Goal: Information Seeking & Learning: Check status

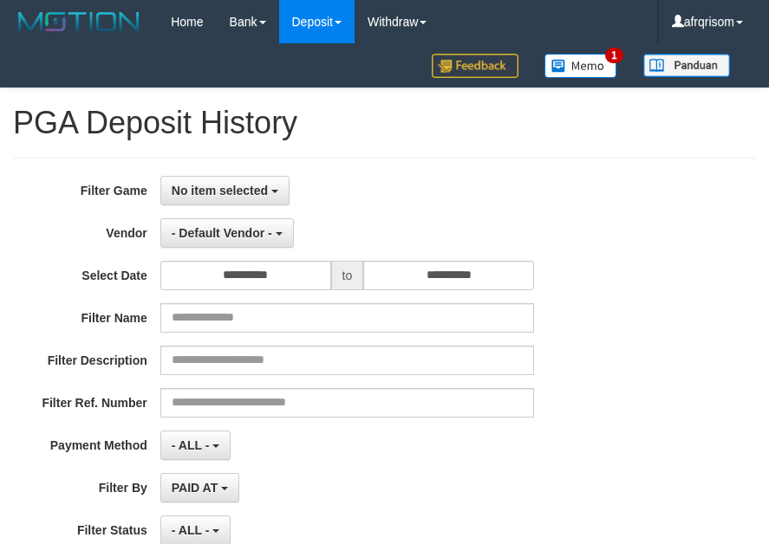
select select "**********"
select select "***"
select select "**********"
select select "***"
select select
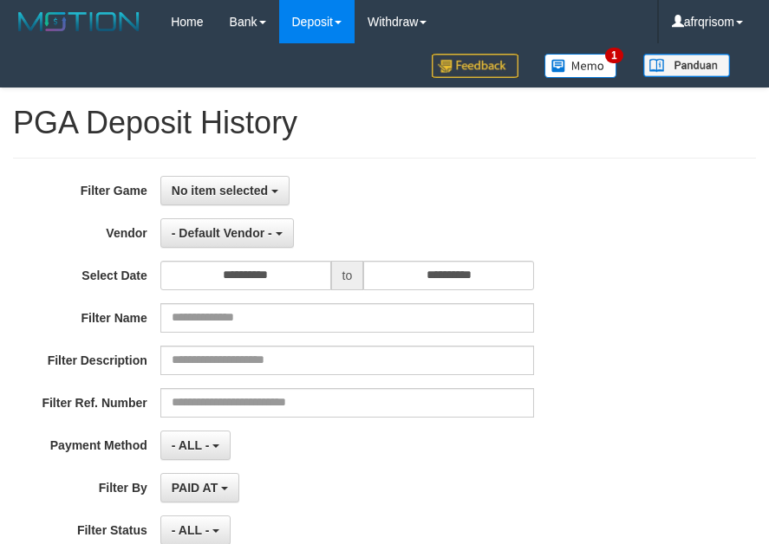
select select "**"
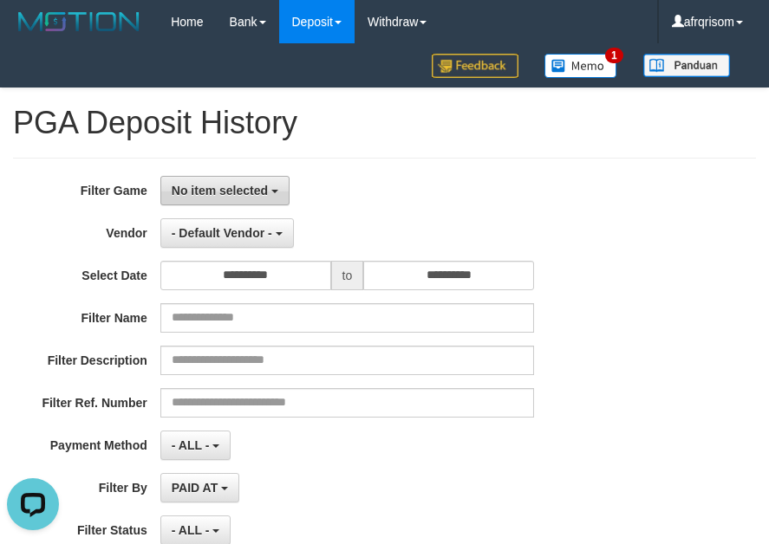
click at [264, 196] on span "No item selected" at bounding box center [220, 191] width 96 height 14
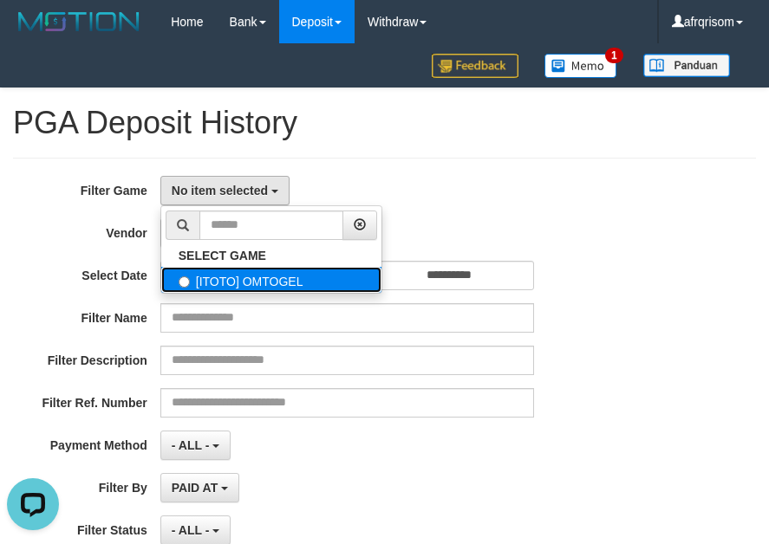
click at [235, 272] on label "[ITOTO] OMTOGEL" at bounding box center [271, 280] width 220 height 26
select select "***"
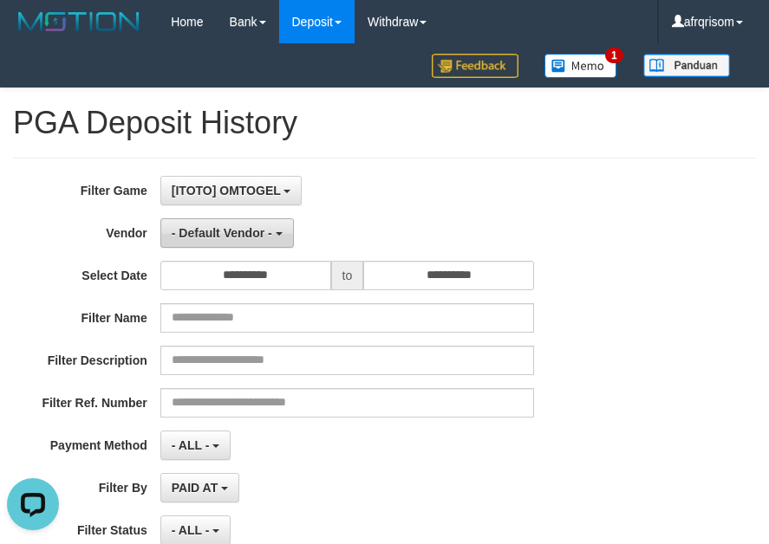
drag, startPoint x: 231, startPoint y: 254, endPoint x: 227, endPoint y: 237, distance: 17.9
click at [227, 254] on div "**********" at bounding box center [320, 387] width 641 height 423
click at [223, 222] on button "- Default Vendor -" at bounding box center [226, 232] width 133 height 29
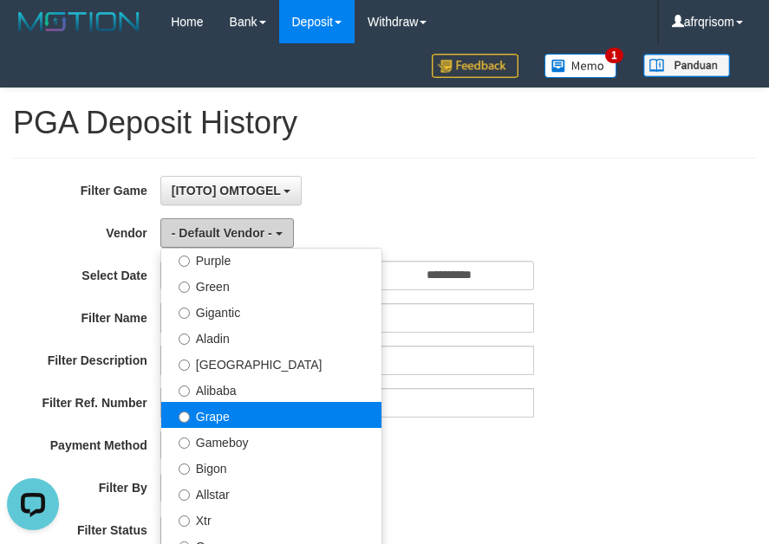
scroll to position [231, 0]
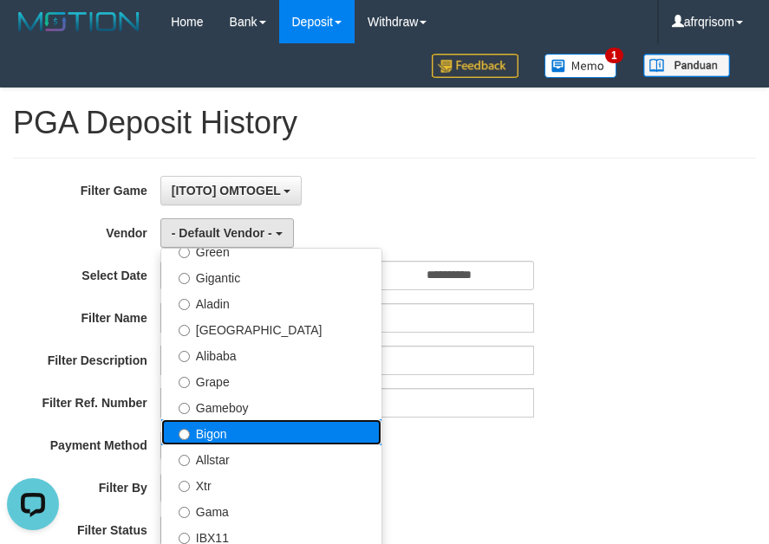
click at [225, 442] on label "Bigon" at bounding box center [271, 433] width 220 height 26
select select "**********"
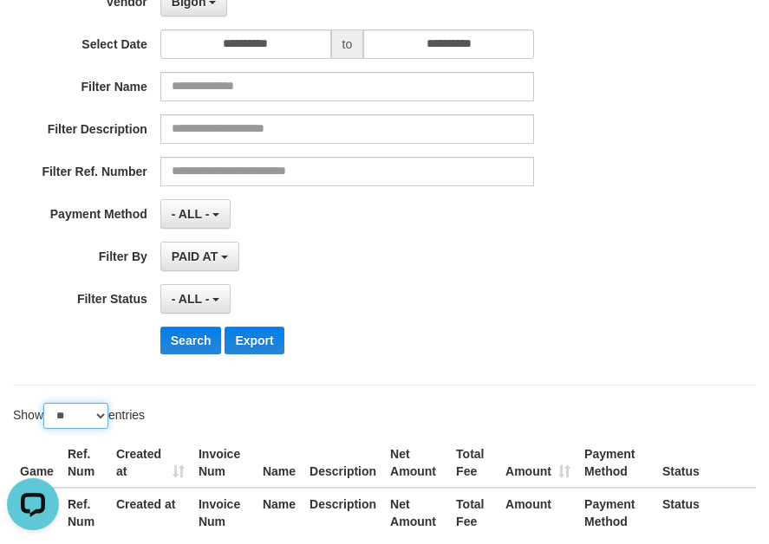
click at [102, 418] on select "** ** ** ***" at bounding box center [75, 416] width 65 height 26
select select "***"
click at [46, 403] on select "** ** ** ***" at bounding box center [75, 416] width 65 height 26
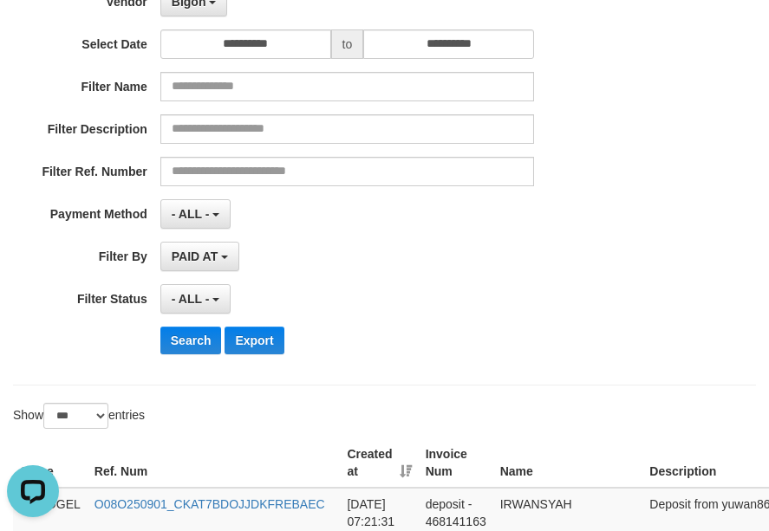
click at [400, 460] on th "Created at" at bounding box center [379, 463] width 78 height 49
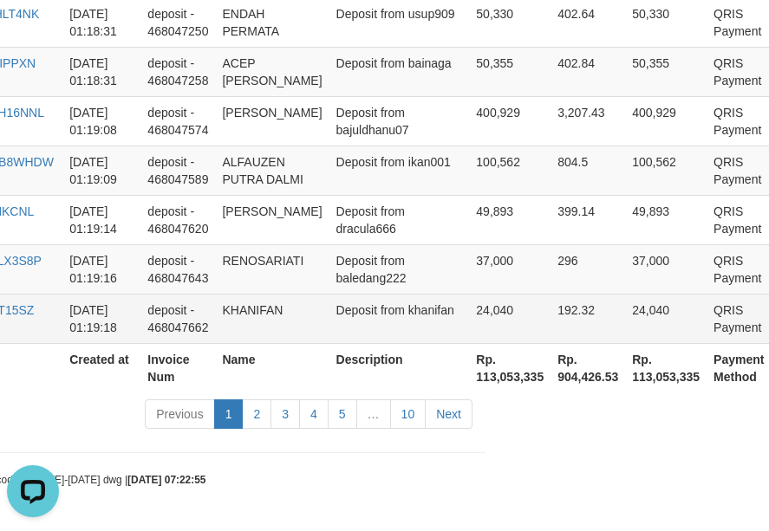
scroll to position [5369, 283]
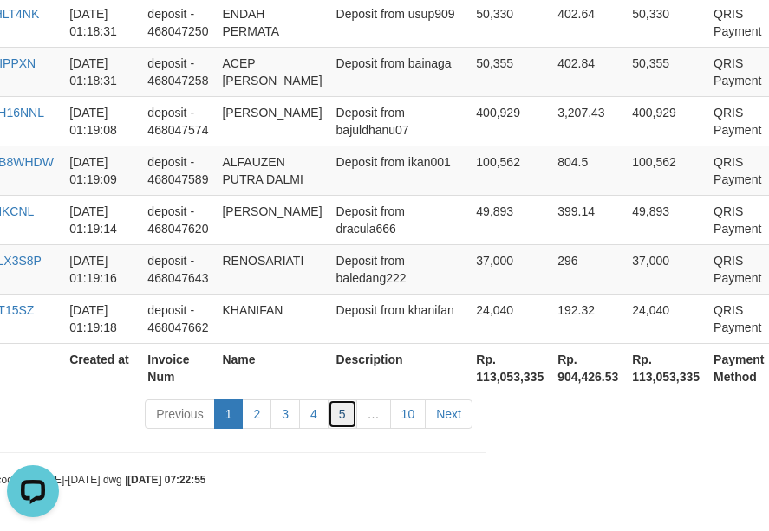
click at [348, 418] on link "5" at bounding box center [342, 414] width 29 height 29
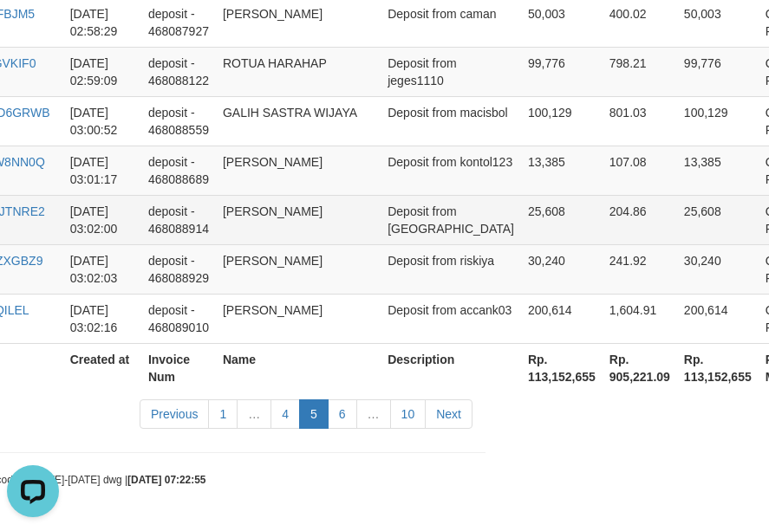
click at [244, 204] on td "[PERSON_NAME]" at bounding box center [298, 219] width 165 height 49
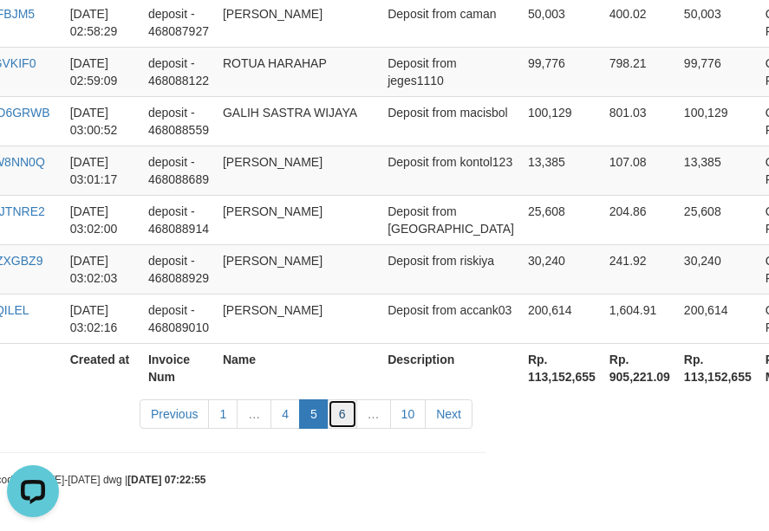
click at [346, 416] on link "6" at bounding box center [342, 414] width 29 height 29
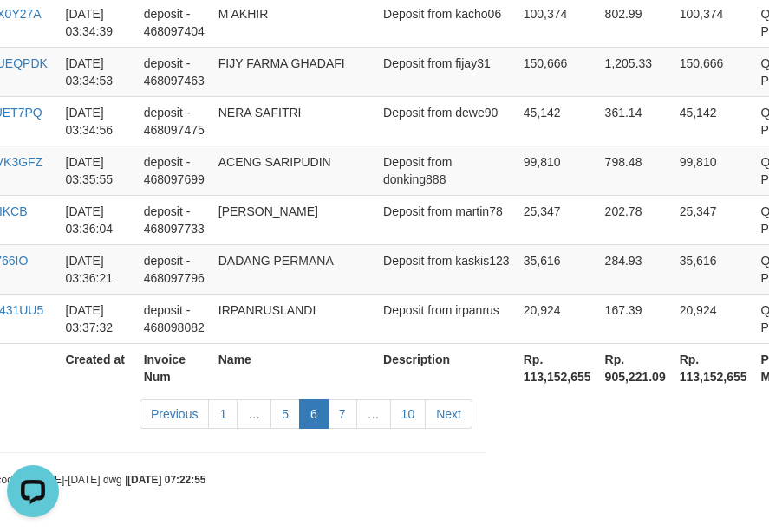
click at [352, 263] on td "DADANG PERMANA" at bounding box center [294, 268] width 165 height 49
click at [339, 420] on link "7" at bounding box center [342, 414] width 29 height 29
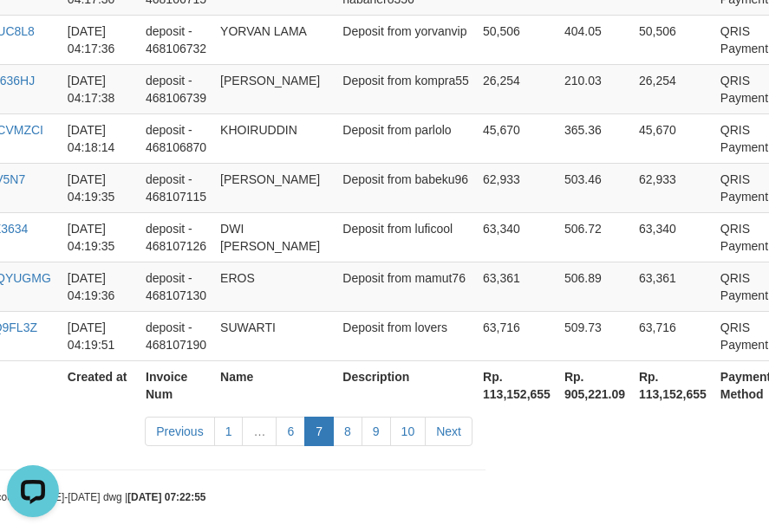
scroll to position [5335, 283]
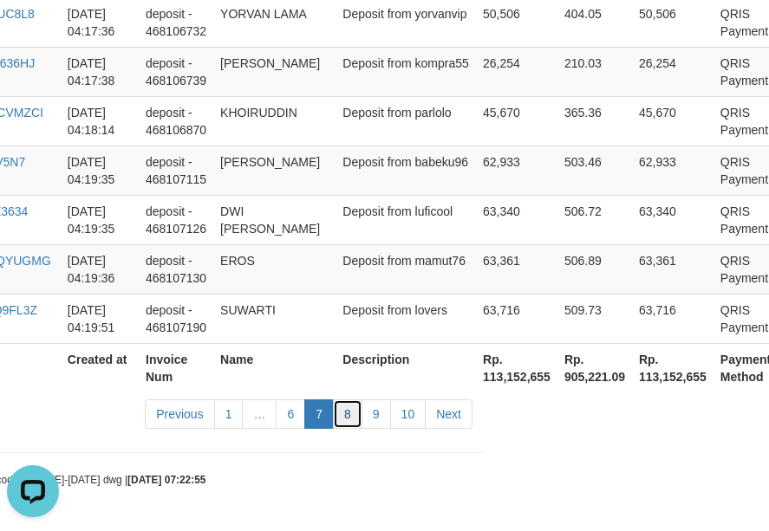
click at [354, 419] on link "8" at bounding box center [347, 414] width 29 height 29
click at [348, 281] on td "Deposit from mamut76" at bounding box center [405, 268] width 140 height 49
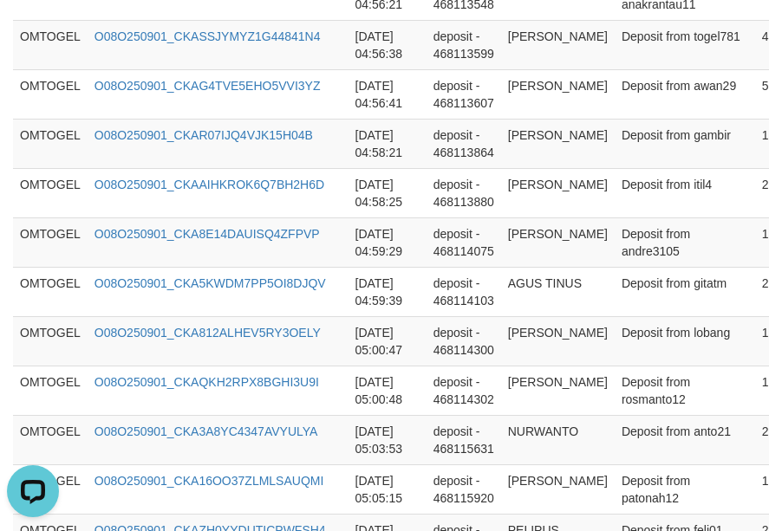
scroll to position [4236, 0]
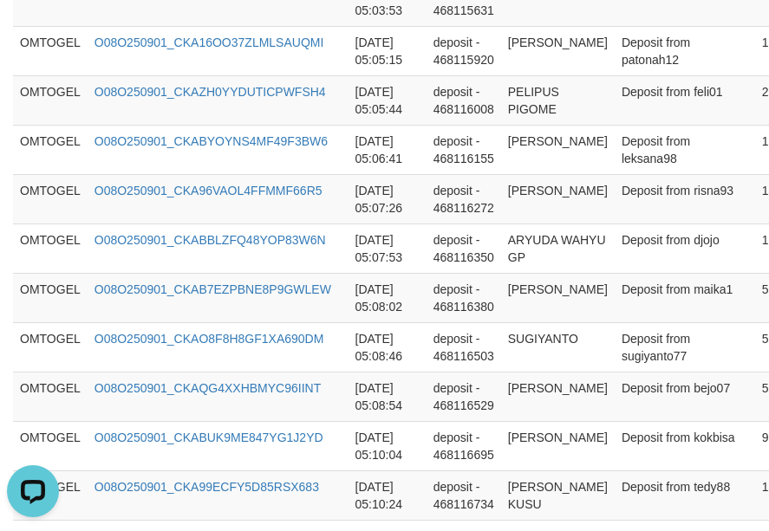
click at [344, 224] on td "O08O250901_CKA96VAOL4FFMMF66R5" at bounding box center [218, 198] width 261 height 49
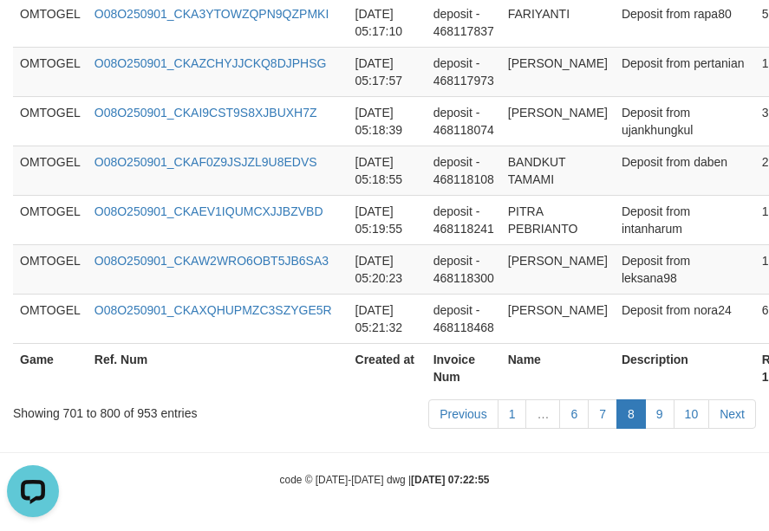
scroll to position [5508, 0]
click at [580, 420] on link "6" at bounding box center [573, 414] width 29 height 29
click at [475, 246] on td "deposit - 468118300" at bounding box center [464, 268] width 75 height 49
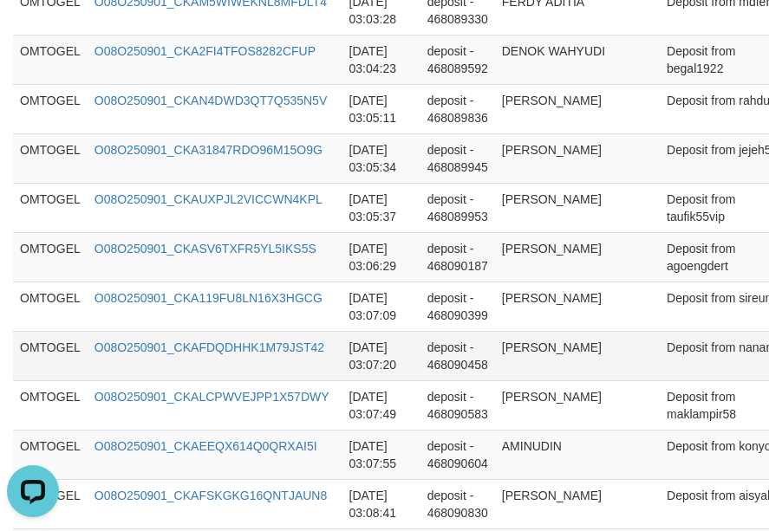
scroll to position [1080, 331]
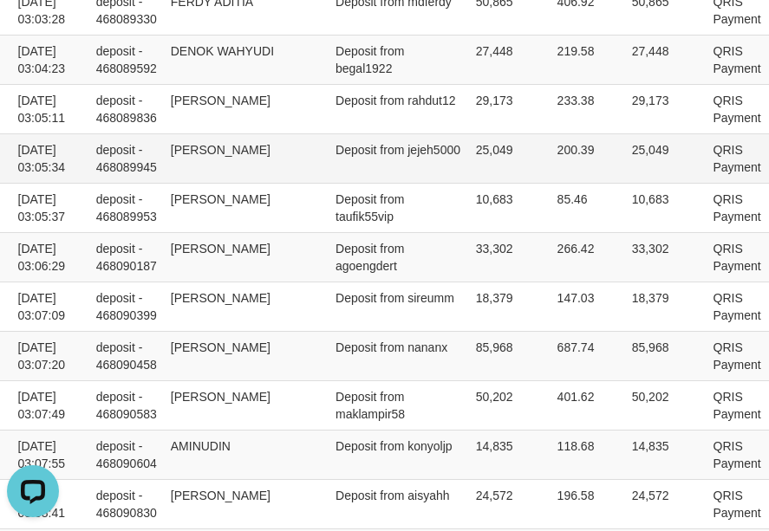
click at [394, 159] on td "Deposit from jejeh5000" at bounding box center [399, 157] width 140 height 49
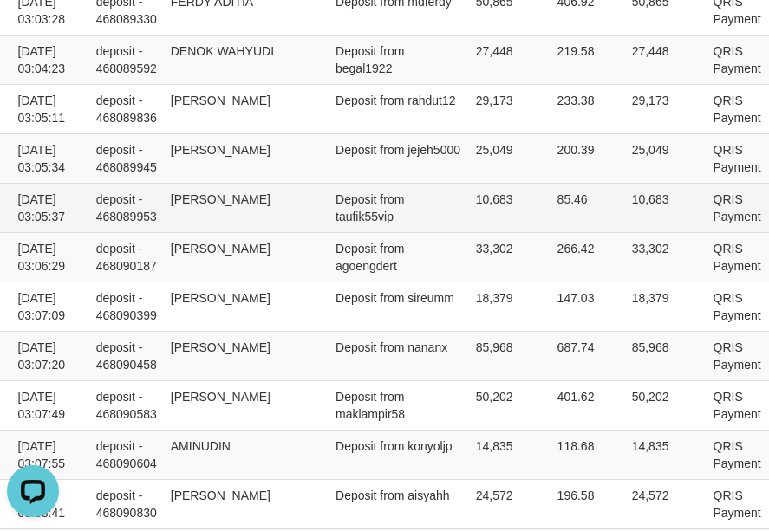
click at [304, 226] on td "[PERSON_NAME]" at bounding box center [246, 207] width 165 height 49
click at [251, 220] on td "[PERSON_NAME]" at bounding box center [246, 207] width 165 height 49
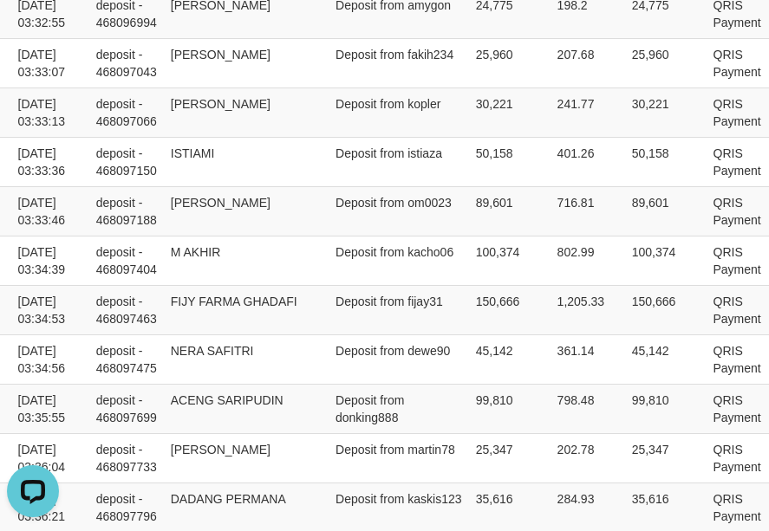
scroll to position [5317, 331]
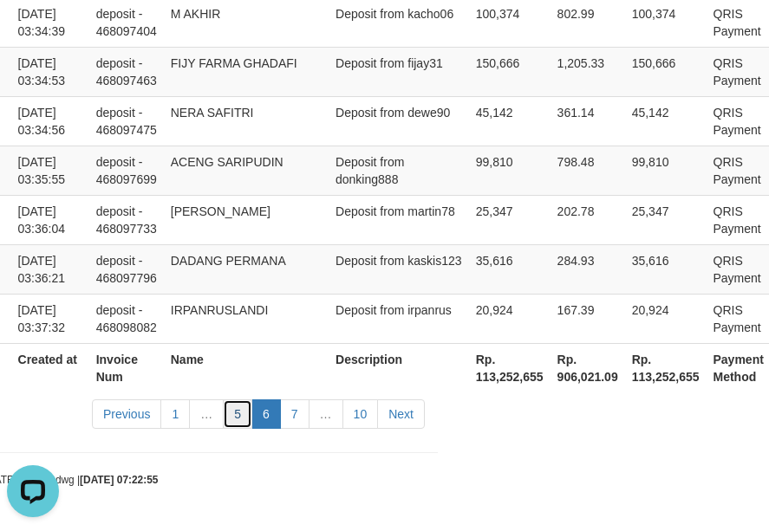
click at [225, 413] on link "5" at bounding box center [237, 414] width 29 height 29
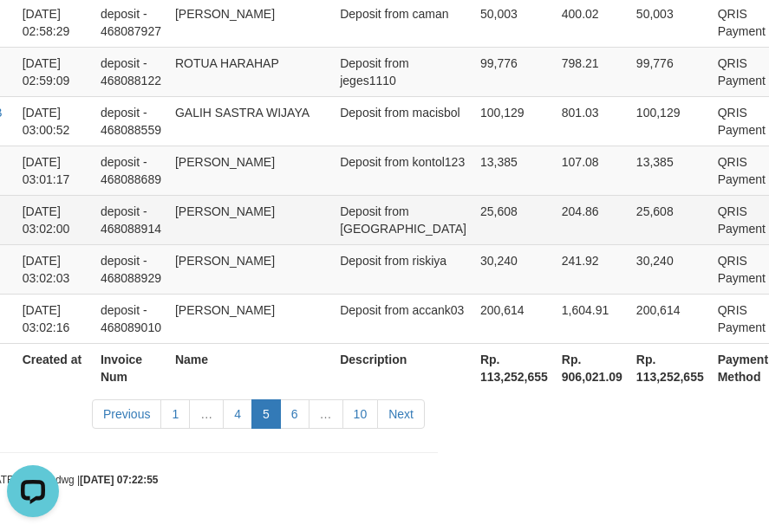
click at [473, 211] on td "25,608" at bounding box center [513, 219] width 81 height 49
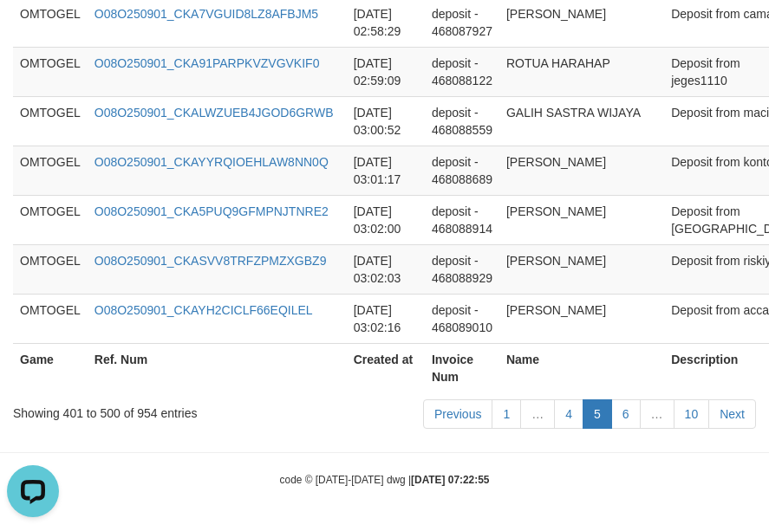
scroll to position [5317, 340]
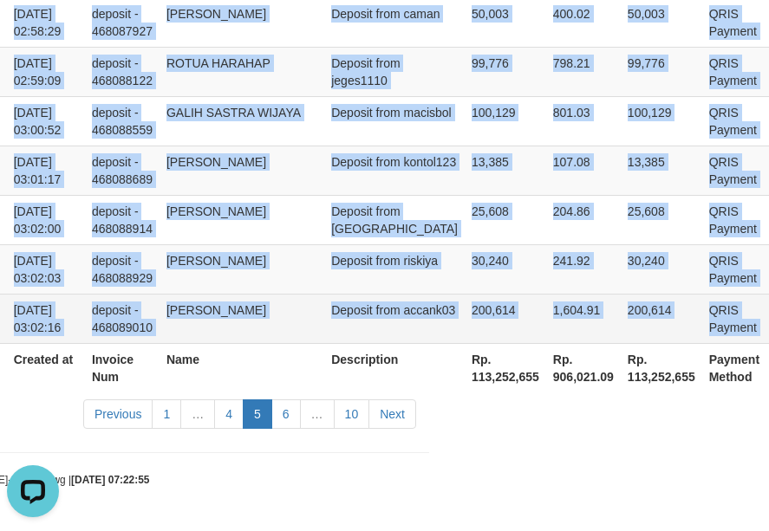
drag, startPoint x: 23, startPoint y: 298, endPoint x: 753, endPoint y: 330, distance: 731.5
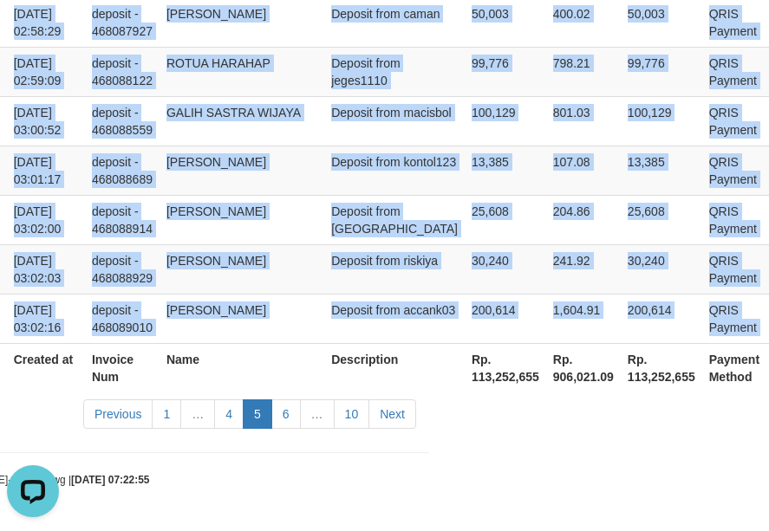
copy tbody "OMTOGEL O08O250901_CKA8LIQWGPVH7NWQOAK 2025-09-01 02:43:45 deposit - 468083374 …"
click at [287, 425] on link "6" at bounding box center [285, 414] width 29 height 29
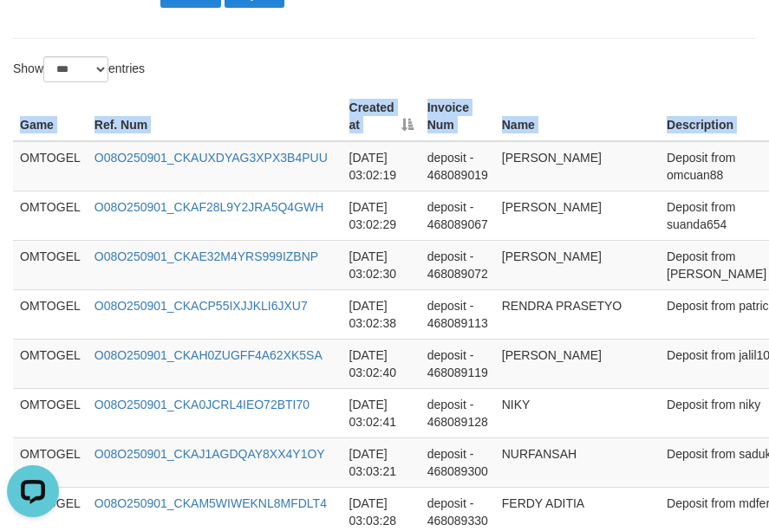
scroll to position [578, 331]
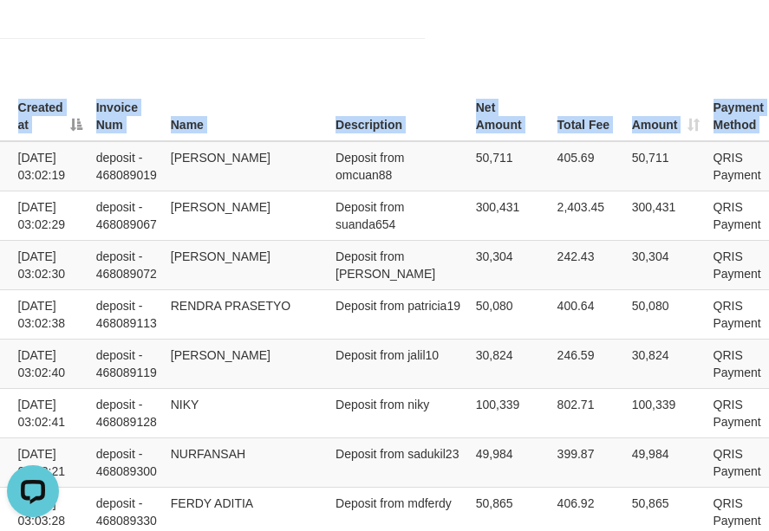
drag, startPoint x: 21, startPoint y: 158, endPoint x: 1299, endPoint y: 280, distance: 1283.6
copy table "Game Ref. Num Created at Invoice Num Name Description Net Amount Total Fee Amou…"
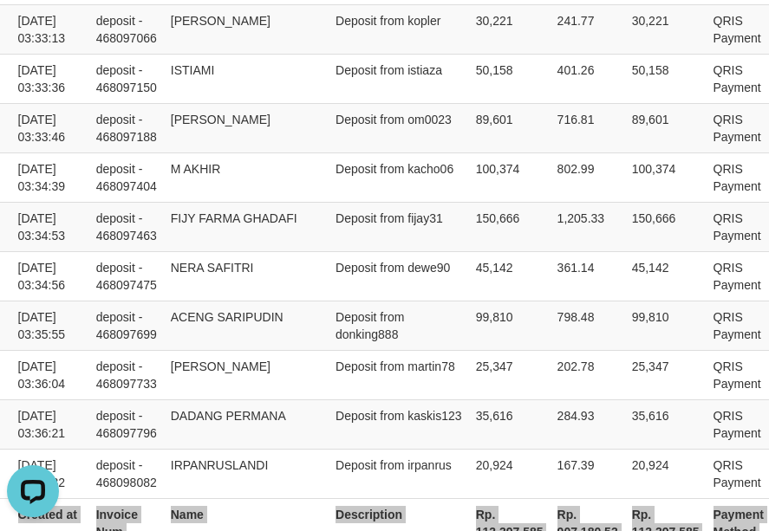
scroll to position [5317, 331]
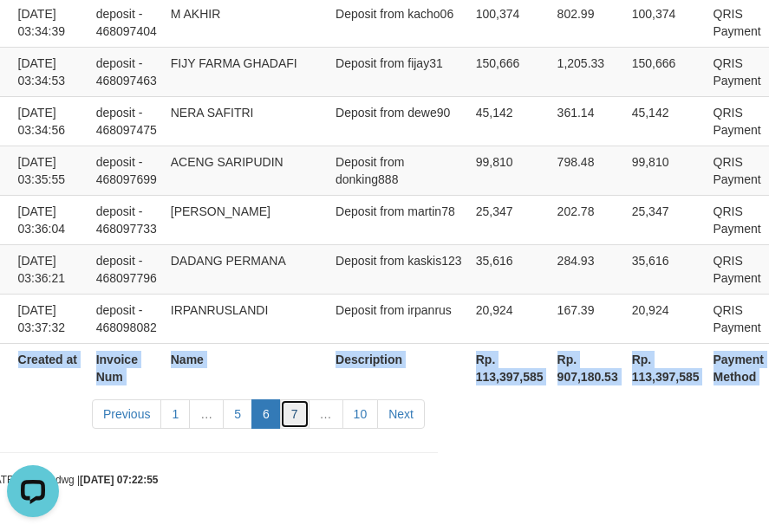
click at [301, 420] on link "7" at bounding box center [294, 414] width 29 height 29
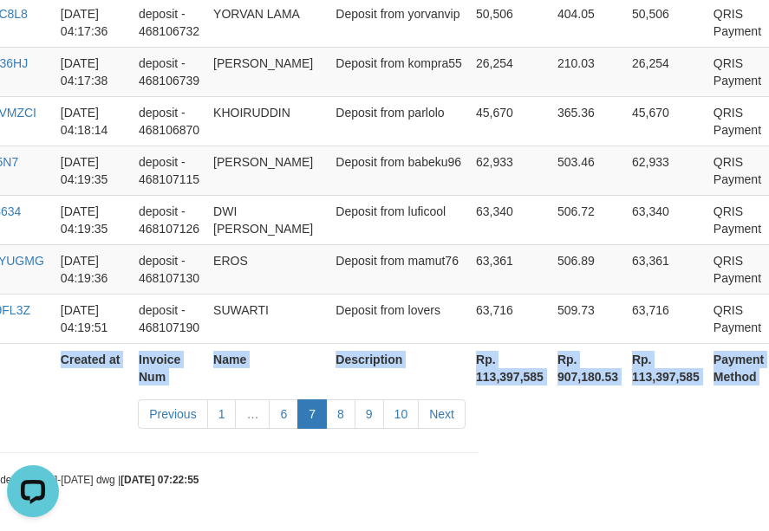
copy table "Game Ref. Num Created at Invoice Num Name Description Net Amount Total Fee Amou…"
click at [342, 417] on link "8" at bounding box center [340, 414] width 29 height 29
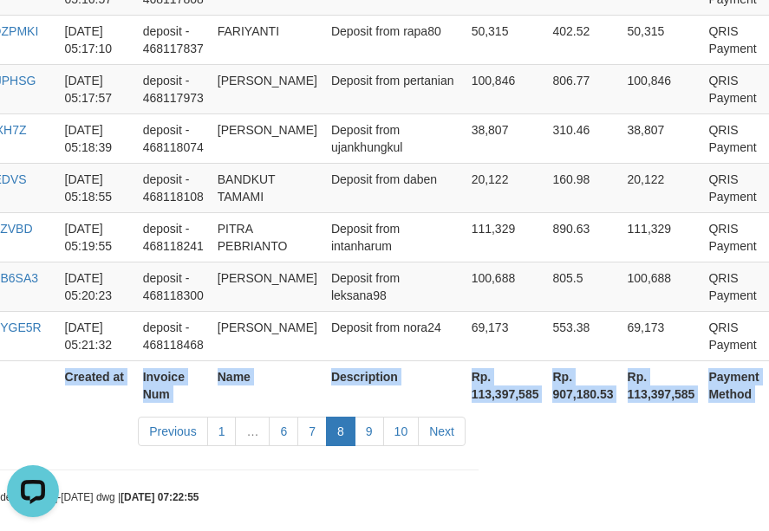
scroll to position [5508, 277]
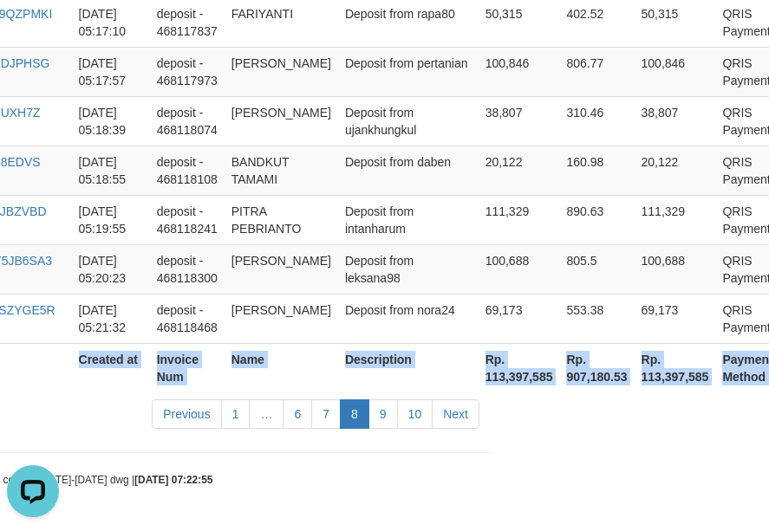
copy table "Game Ref. Num Created at Invoice Num Name Description Net Amount Total Fee Amou…"
click at [393, 422] on link "9" at bounding box center [382, 414] width 29 height 29
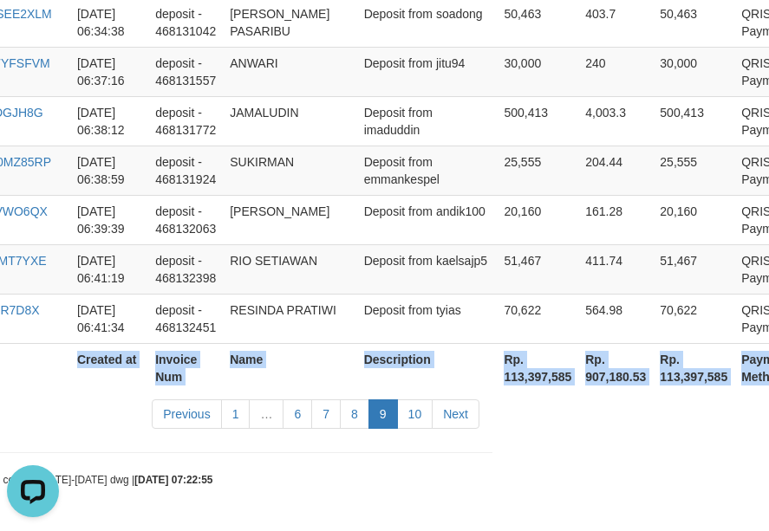
scroll to position [5317, 277]
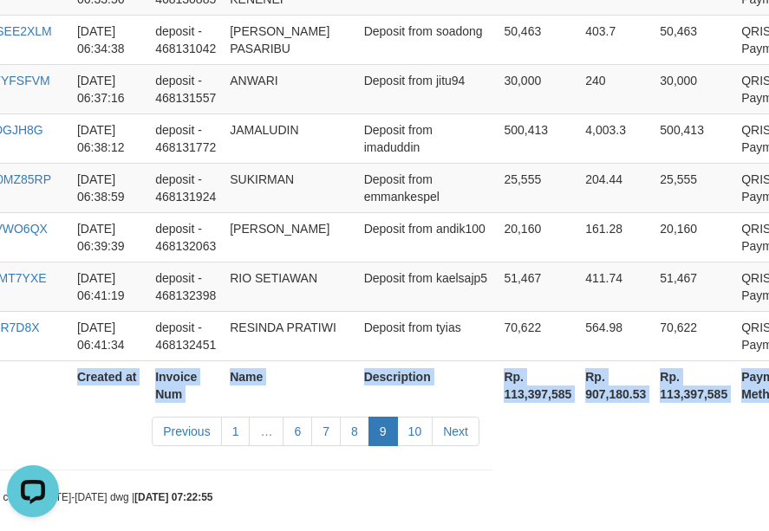
copy table "Game Ref. Num Created at Invoice Num Name Description Net Amount Total Fee Amou…"
click at [413, 417] on link "10" at bounding box center [415, 431] width 36 height 29
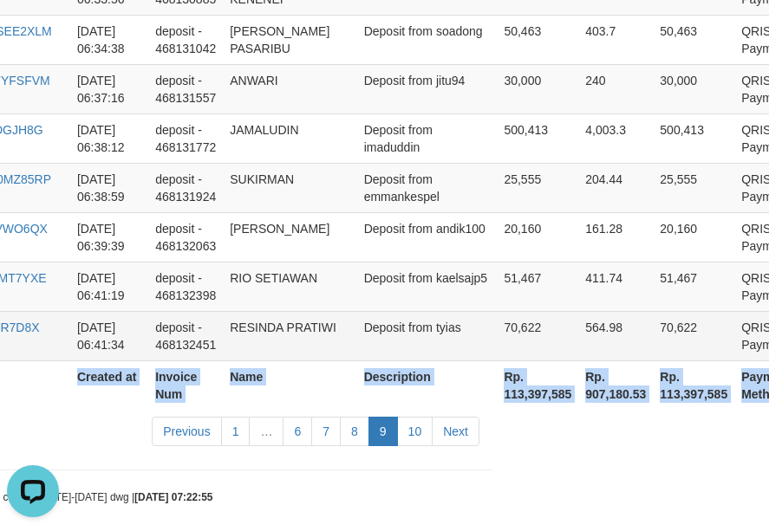
scroll to position [3143, 277]
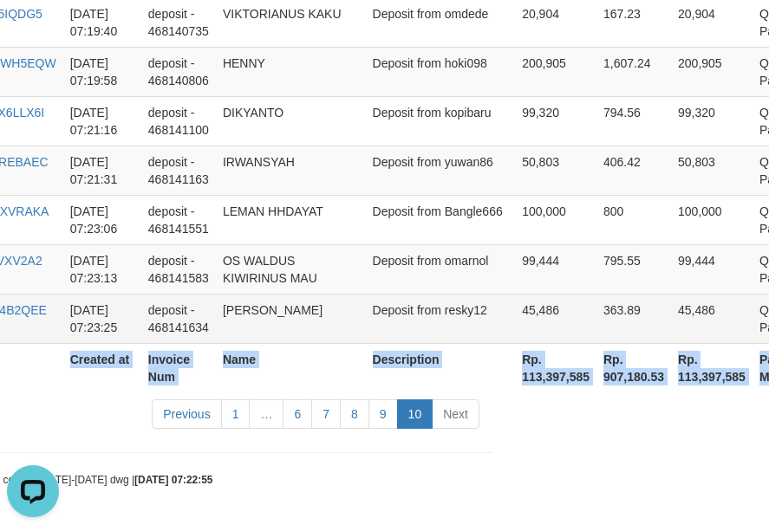
copy table "Game Ref. Num Created at Invoice Num Name Description Net Amount Total Fee Amou…"
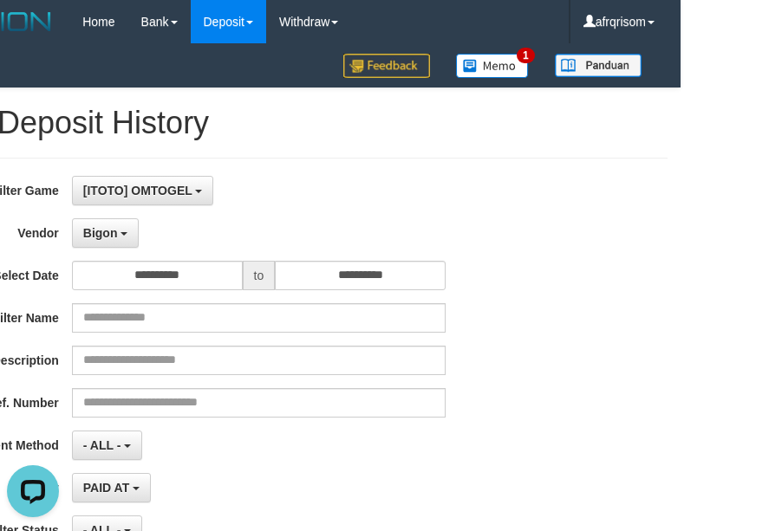
scroll to position [0, 0]
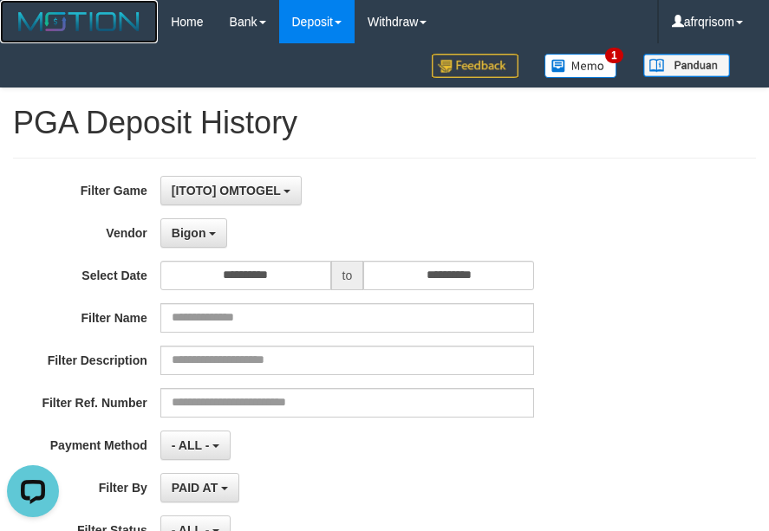
click at [92, 19] on img at bounding box center [79, 22] width 132 height 26
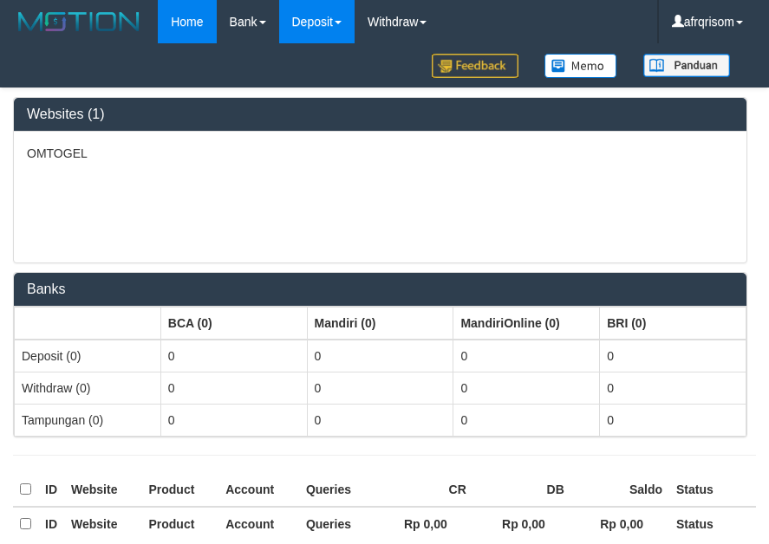
click at [327, 31] on link "Deposit" at bounding box center [316, 21] width 75 height 43
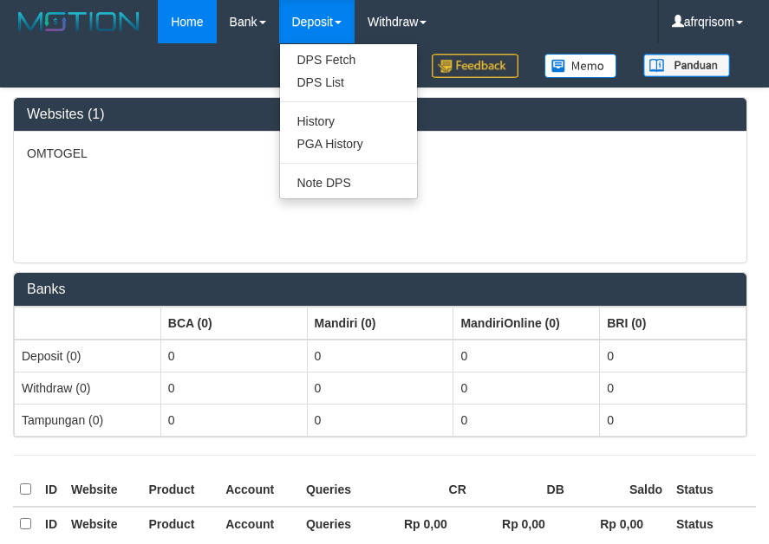
select select "***"
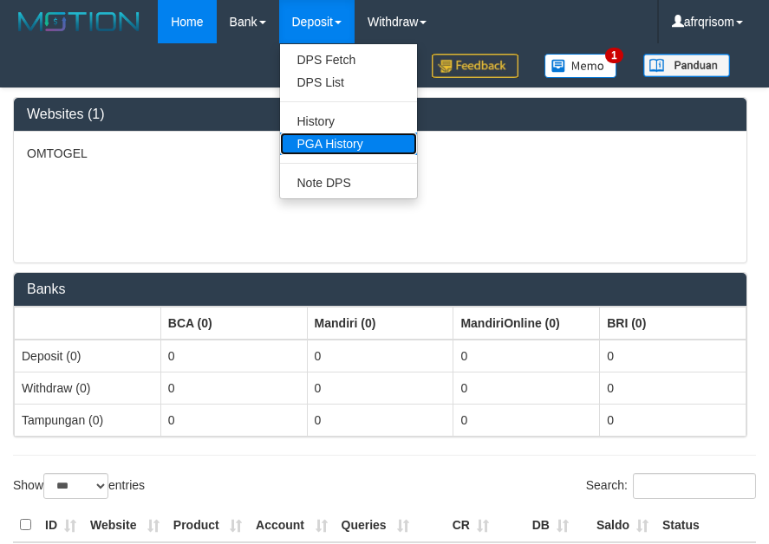
click at [342, 141] on link "PGA History" at bounding box center [348, 144] width 137 height 23
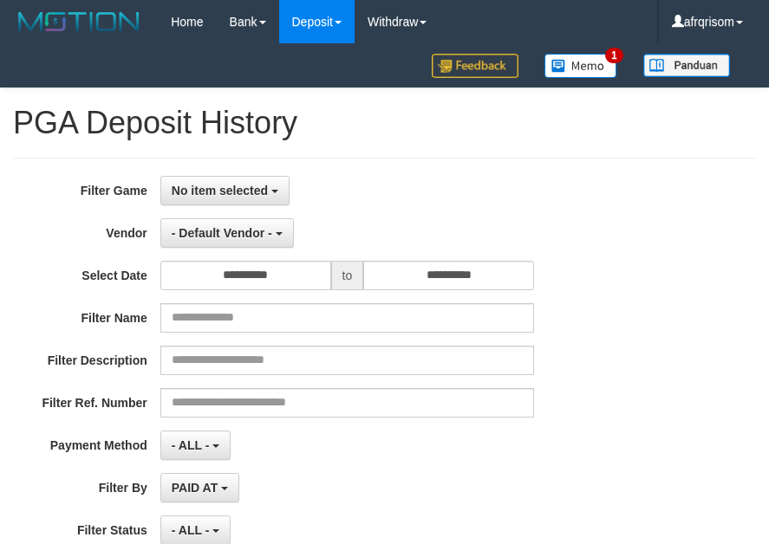
select select
select select "**"
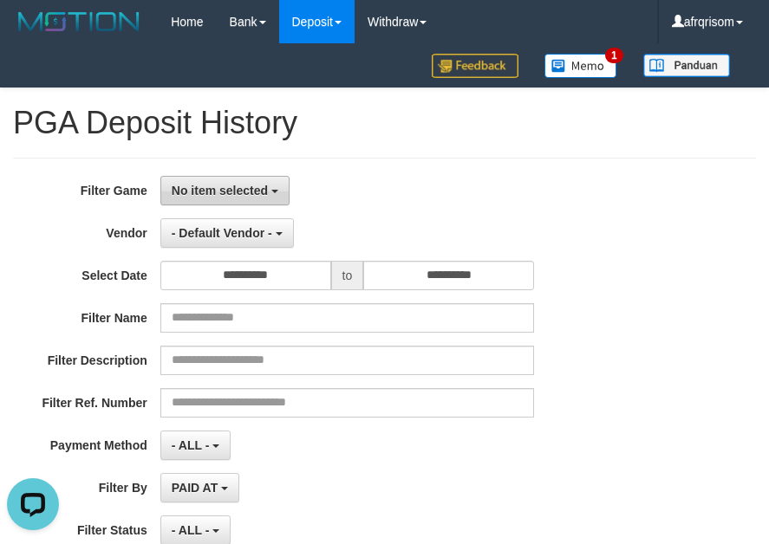
click at [262, 198] on button "No item selected" at bounding box center [224, 190] width 129 height 29
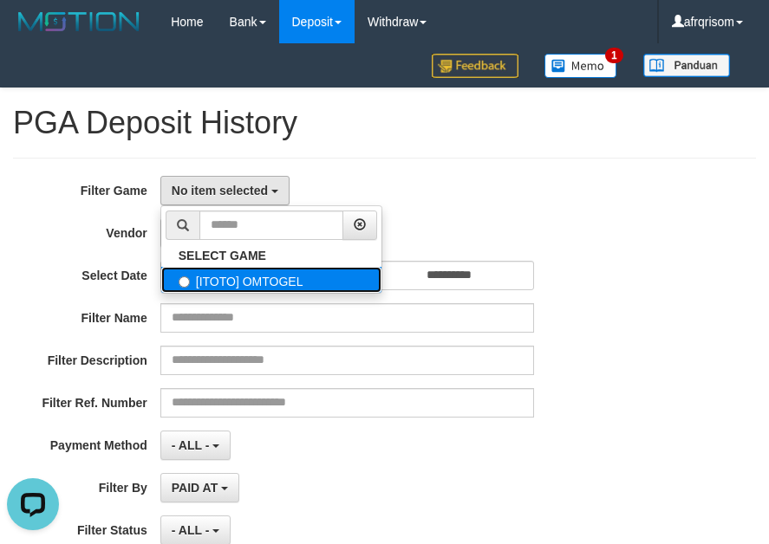
click at [257, 287] on label "[ITOTO] OMTOGEL" at bounding box center [271, 280] width 220 height 26
select select "***"
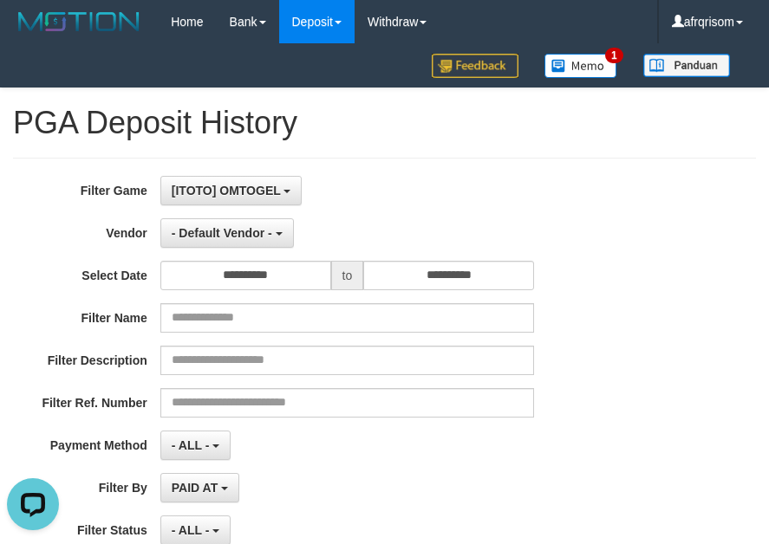
scroll to position [16, 0]
click at [253, 252] on div "**********" at bounding box center [320, 387] width 641 height 423
click at [255, 231] on span "- Default Vendor -" at bounding box center [222, 233] width 101 height 14
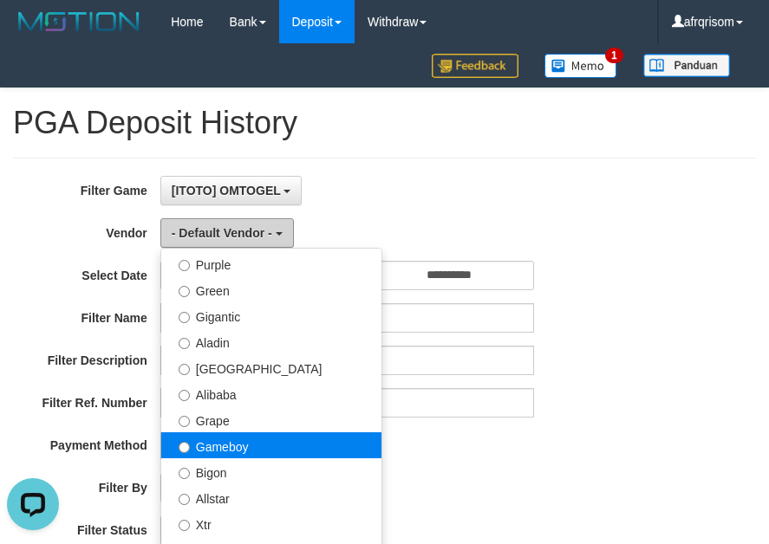
scroll to position [231, 0]
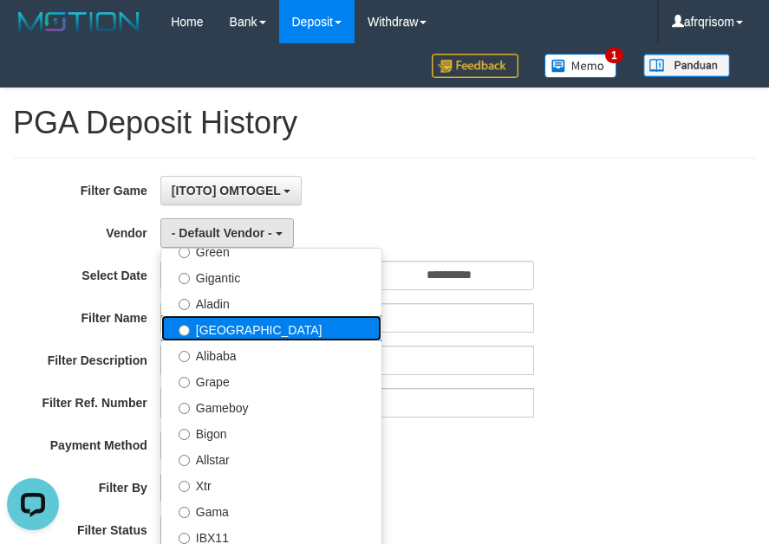
click at [265, 333] on label "[GEOGRAPHIC_DATA]" at bounding box center [271, 329] width 220 height 26
select select "**********"
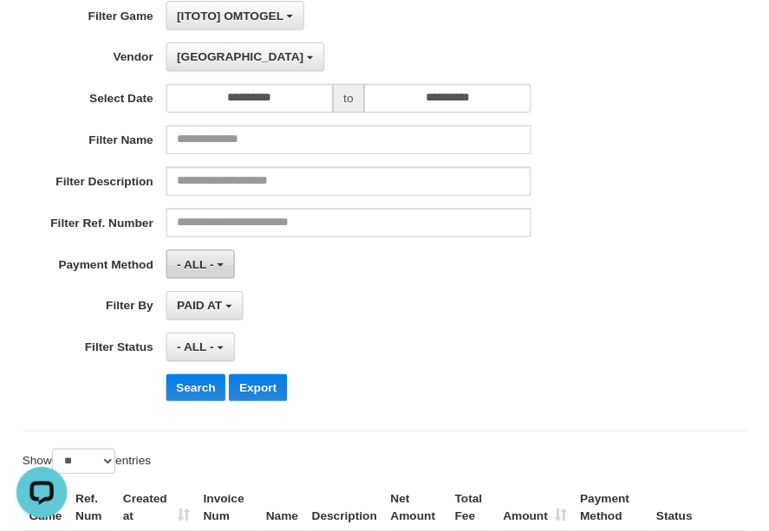
scroll to position [333, 0]
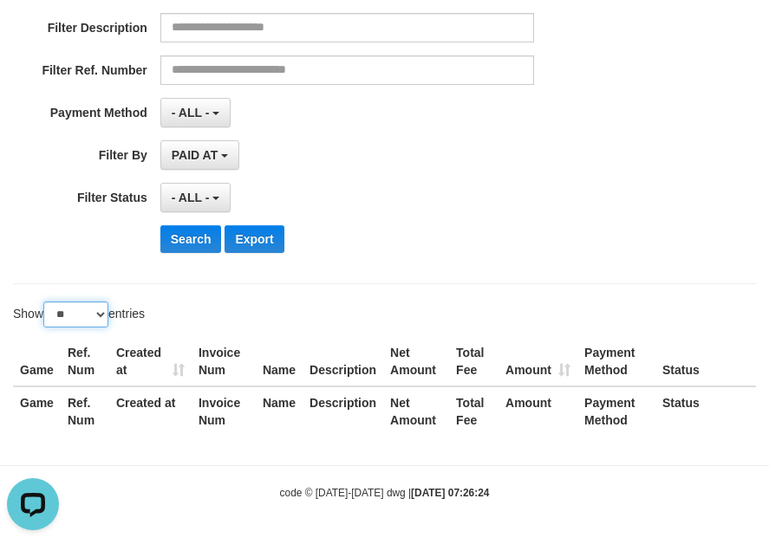
click at [85, 322] on select "** ** ** ***" at bounding box center [75, 315] width 65 height 26
select select "***"
click at [46, 302] on select "** ** ** ***" at bounding box center [75, 315] width 65 height 26
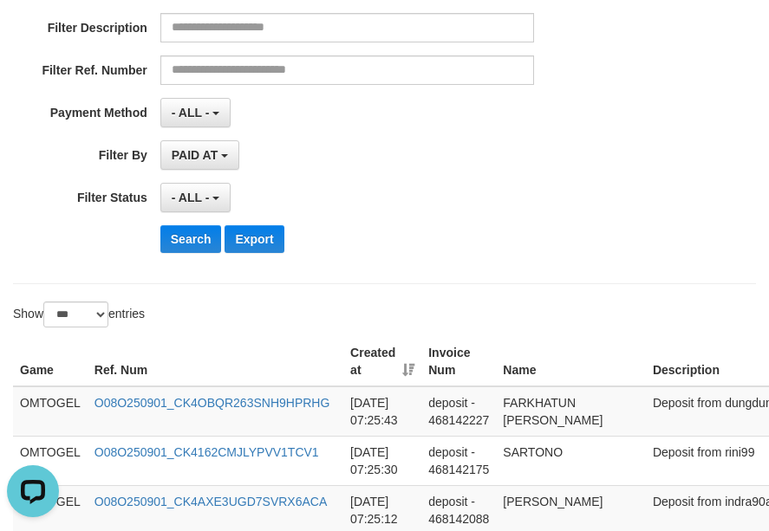
click at [410, 368] on th "Created at" at bounding box center [382, 361] width 78 height 49
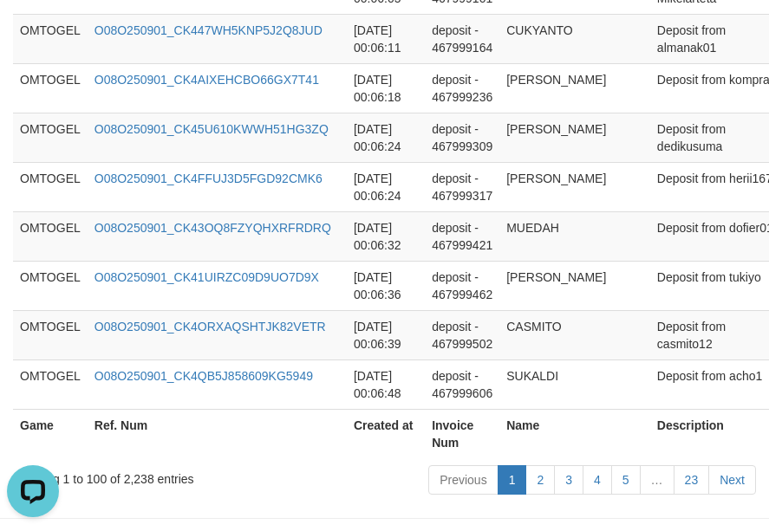
scroll to position [5317, 0]
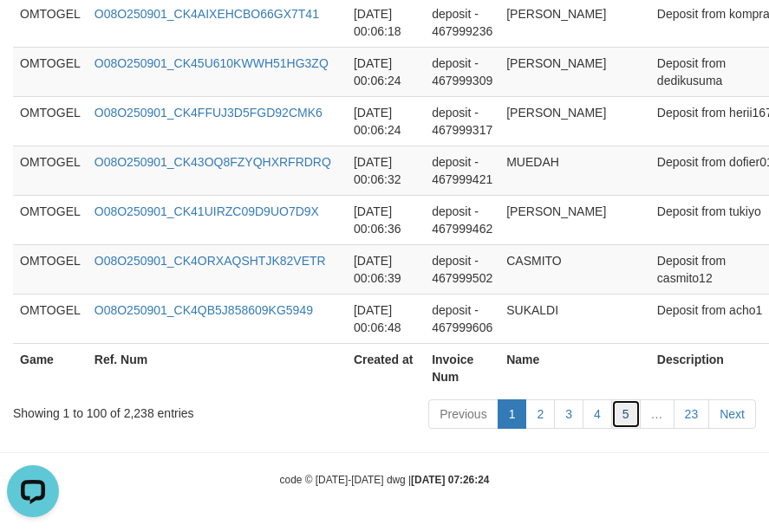
click at [628, 423] on link "5" at bounding box center [625, 414] width 29 height 29
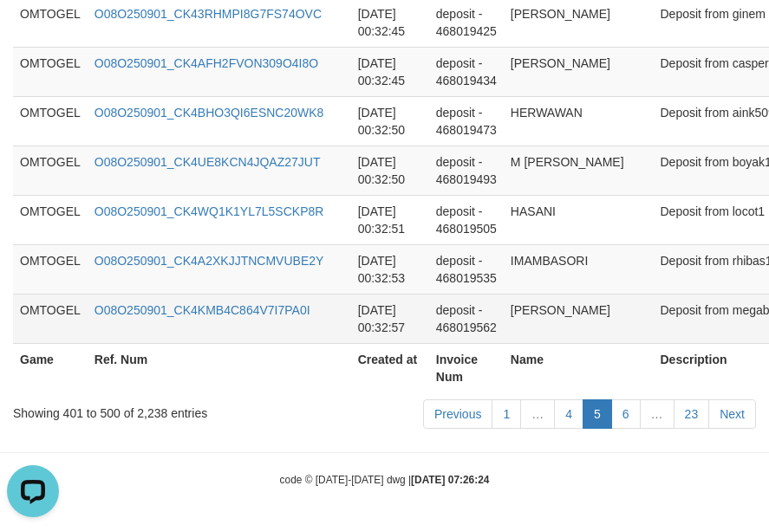
click at [466, 304] on td "deposit - 468019562" at bounding box center [466, 318] width 75 height 49
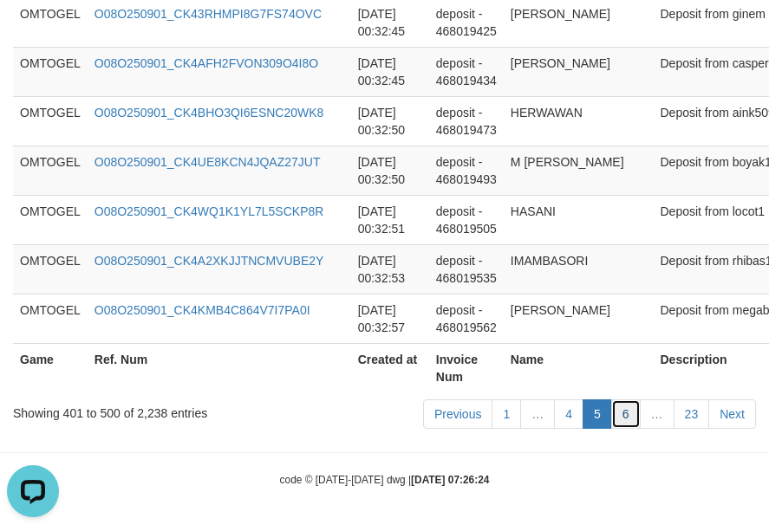
click at [632, 423] on link "6" at bounding box center [625, 414] width 29 height 29
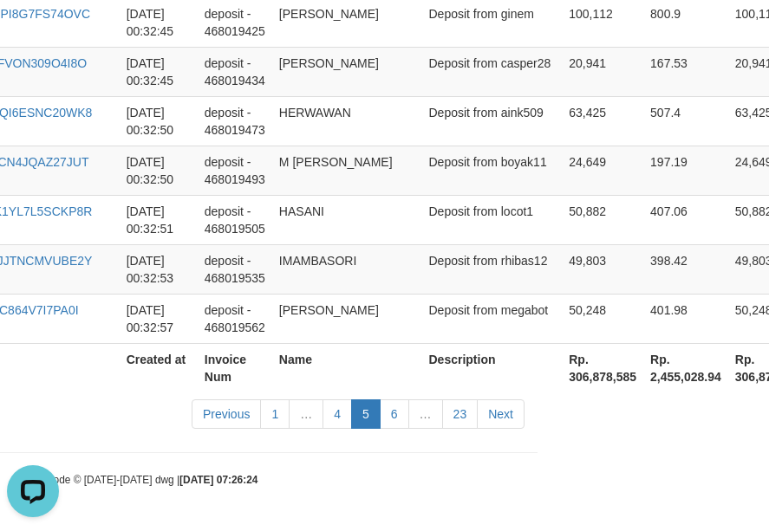
scroll to position [5352, 231]
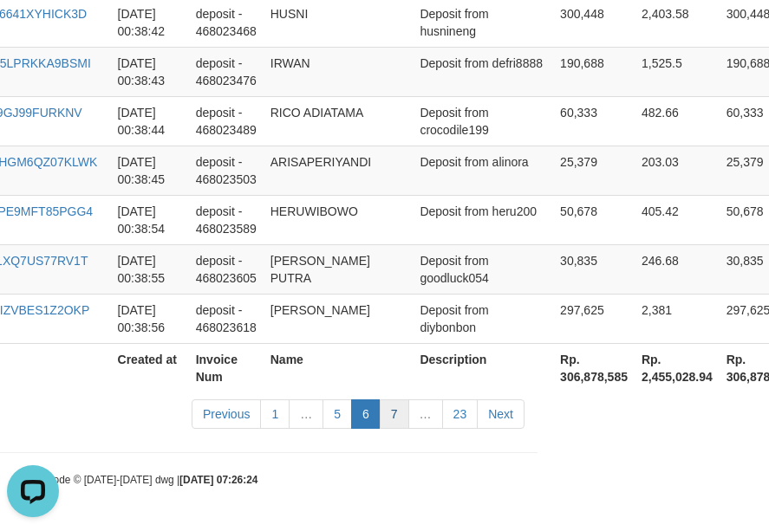
click at [400, 420] on link "7" at bounding box center [394, 414] width 29 height 29
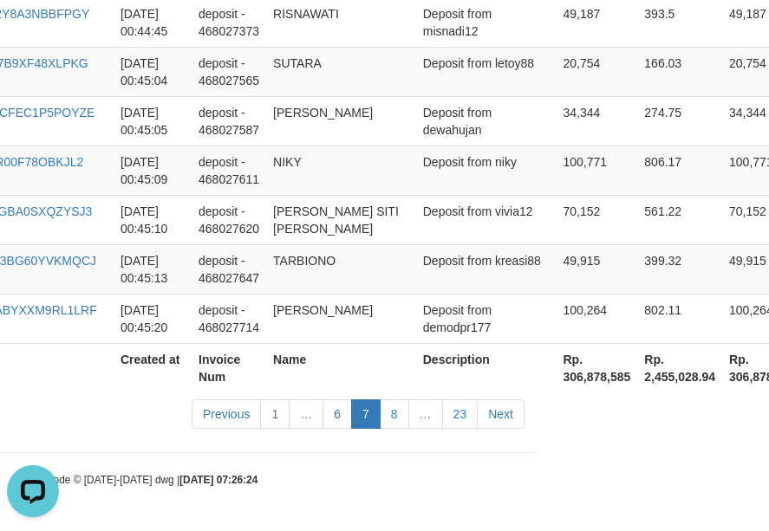
click at [399, 420] on link "8" at bounding box center [394, 414] width 29 height 29
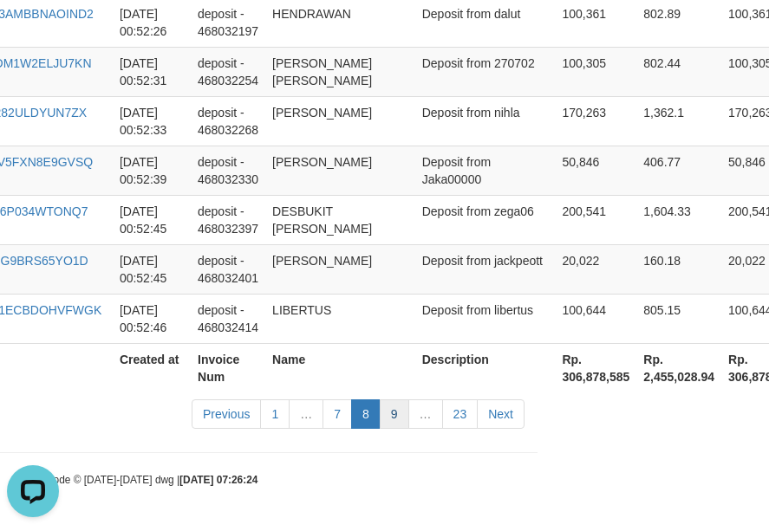
drag, startPoint x: 405, startPoint y: 432, endPoint x: 400, endPoint y: 420, distance: 12.1
click at [405, 432] on div "Previous 1 … 7 8 9 … 23 Next" at bounding box center [313, 416] width 422 height 37
click at [400, 420] on link "9" at bounding box center [394, 414] width 29 height 29
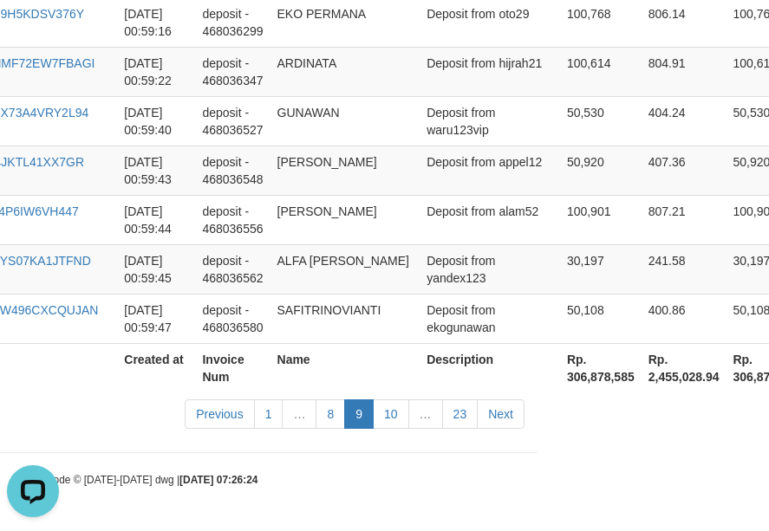
scroll to position [5387, 231]
click at [396, 419] on link "10" at bounding box center [391, 414] width 36 height 29
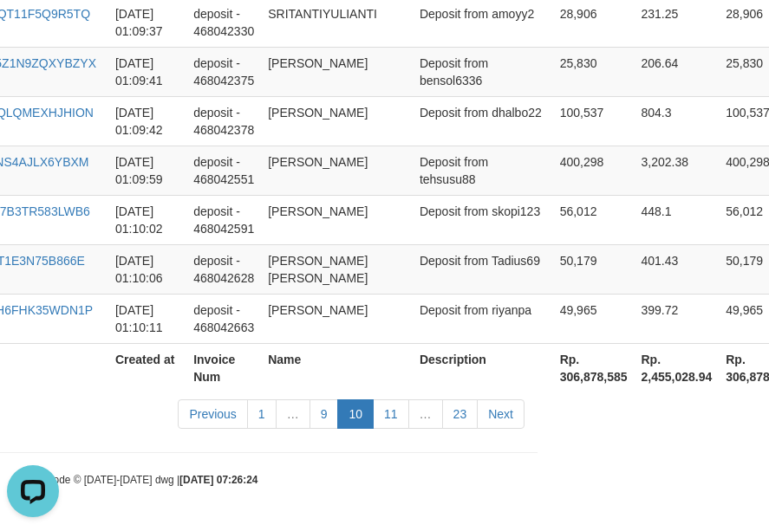
scroll to position [5317, 231]
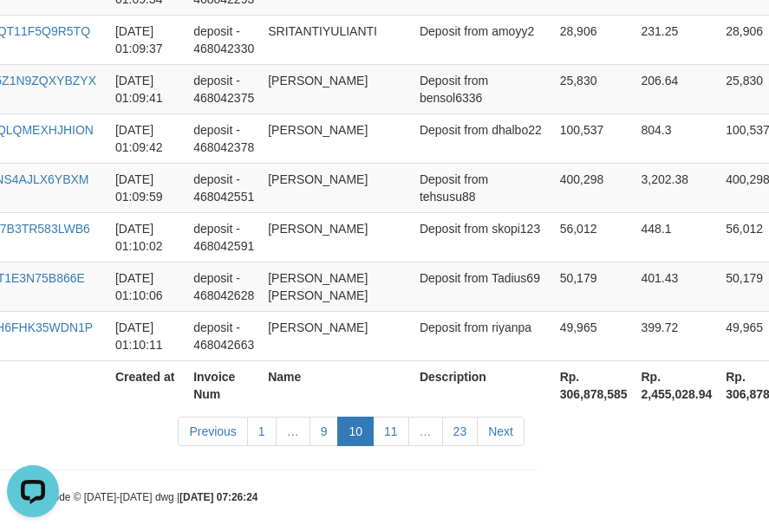
click at [396, 419] on link "11" at bounding box center [391, 431] width 36 height 29
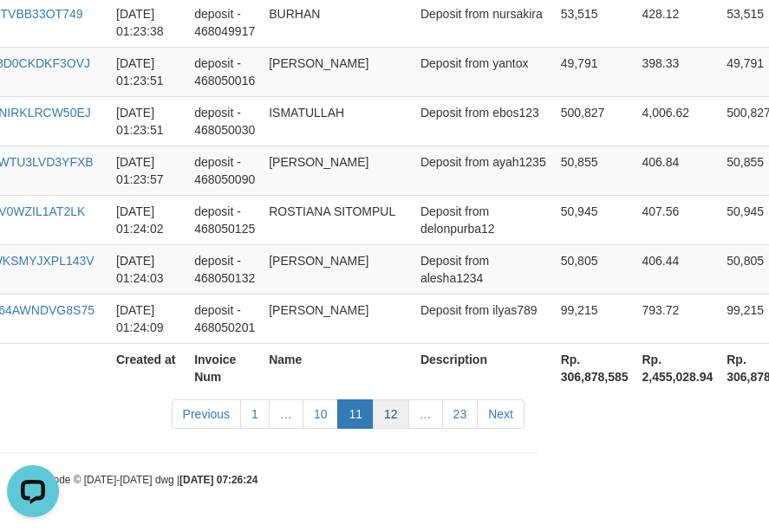
click at [397, 414] on link "12" at bounding box center [391, 414] width 36 height 29
click at [395, 415] on link "12" at bounding box center [391, 414] width 36 height 29
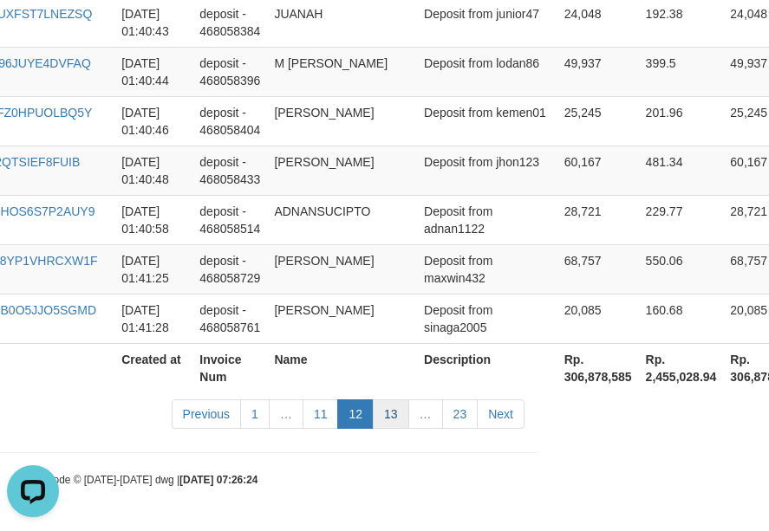
click at [394, 416] on link "13" at bounding box center [391, 414] width 36 height 29
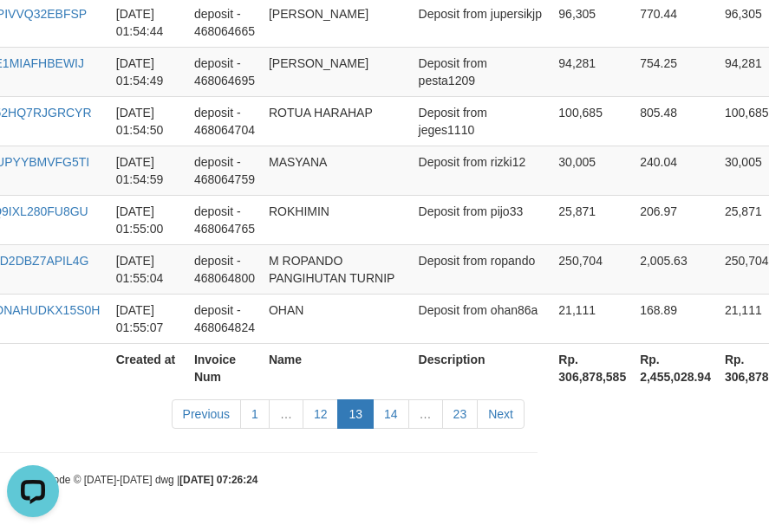
scroll to position [5369, 231]
click at [394, 416] on link "14" at bounding box center [391, 414] width 36 height 29
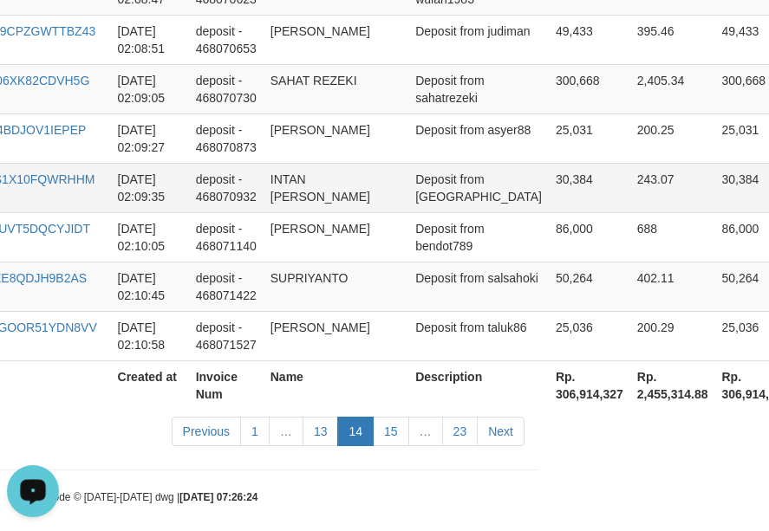
click at [324, 185] on td "INTAN [PERSON_NAME]" at bounding box center [336, 187] width 145 height 49
click at [393, 417] on link "15" at bounding box center [391, 431] width 36 height 29
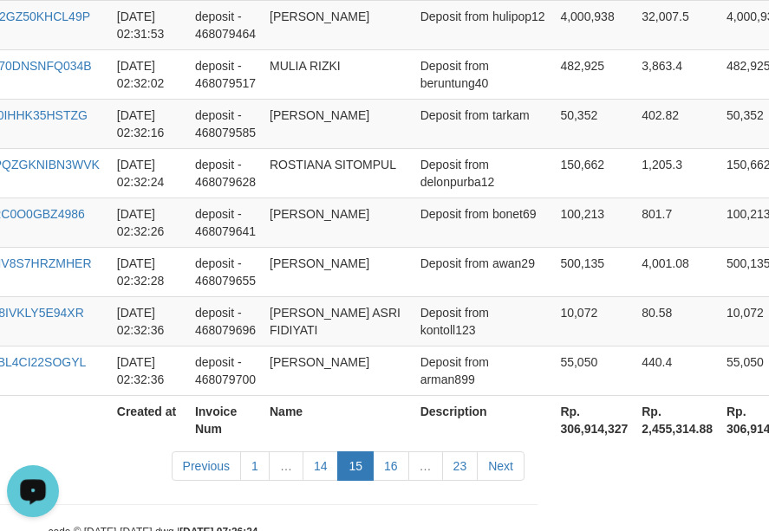
click at [393, 452] on link "16" at bounding box center [391, 466] width 36 height 29
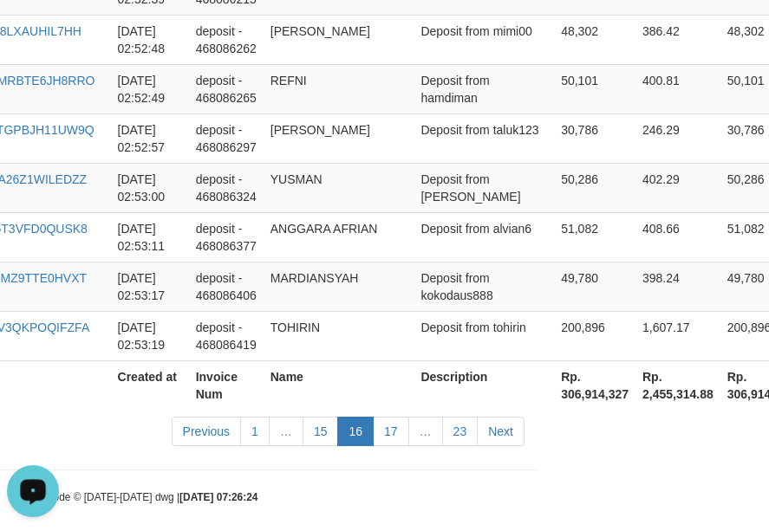
click at [393, 417] on link "17" at bounding box center [391, 431] width 36 height 29
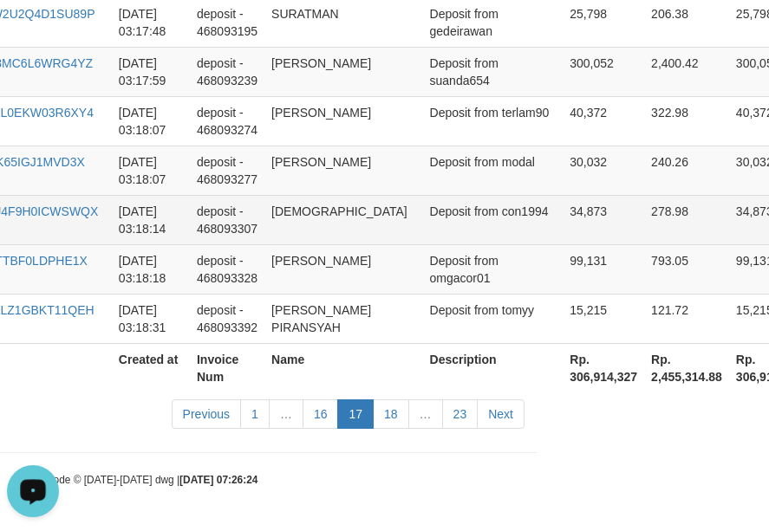
click at [373, 232] on td "[DEMOGRAPHIC_DATA]" at bounding box center [343, 219] width 158 height 49
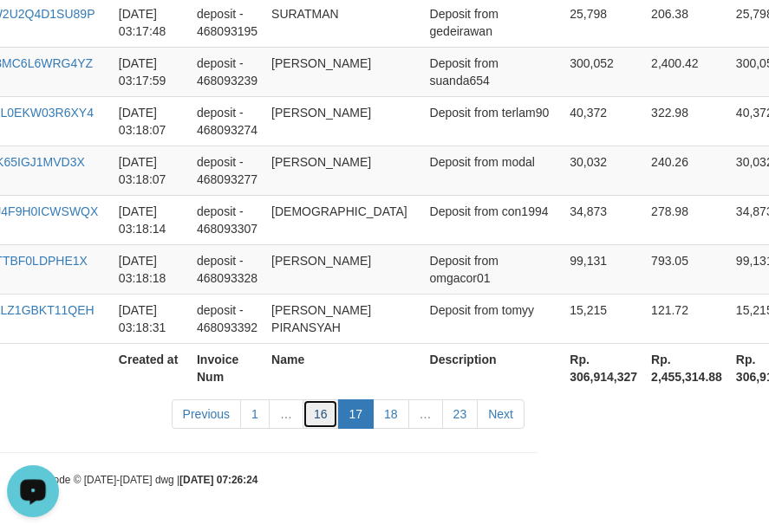
click at [322, 416] on link "16" at bounding box center [321, 414] width 36 height 29
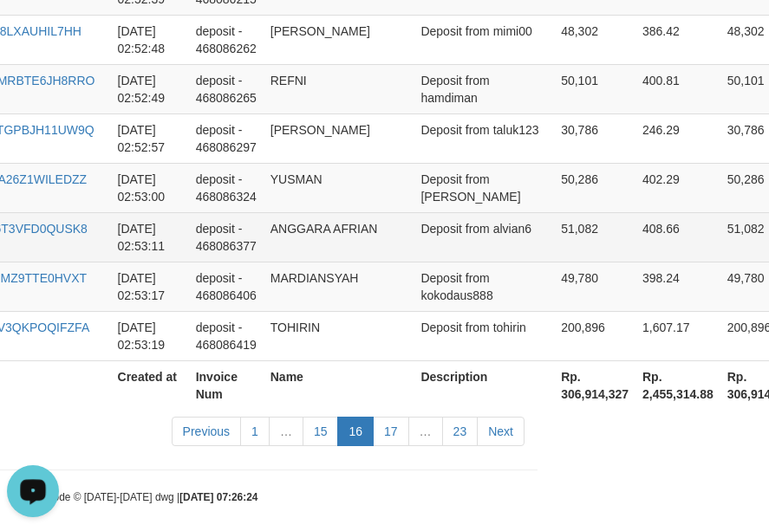
click at [307, 244] on td "ANGGARA AFRIAN" at bounding box center [339, 236] width 151 height 49
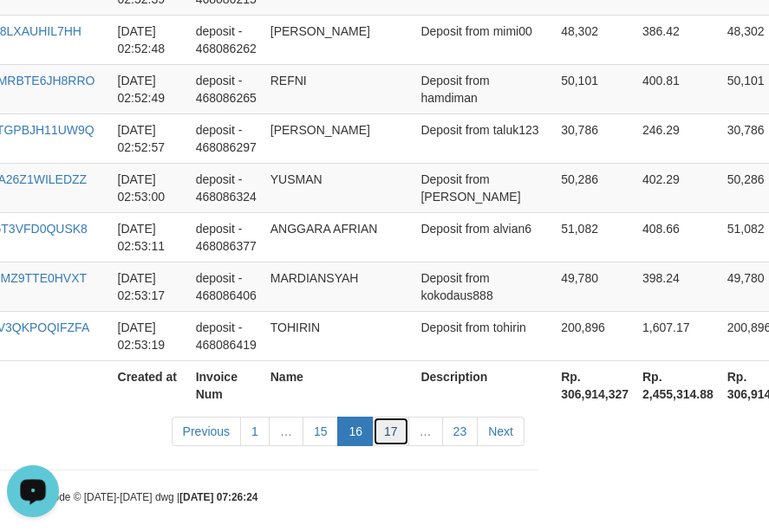
click at [381, 425] on link "17" at bounding box center [391, 431] width 36 height 29
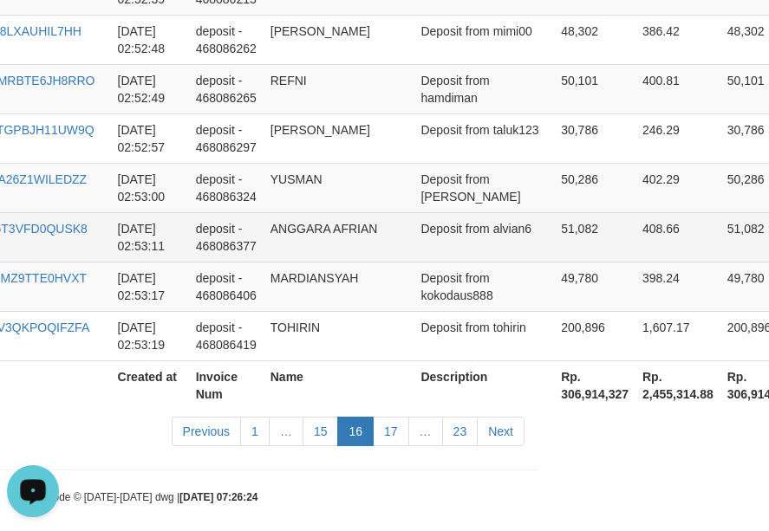
click at [335, 215] on td "ANGGARA AFRIAN" at bounding box center [339, 236] width 151 height 49
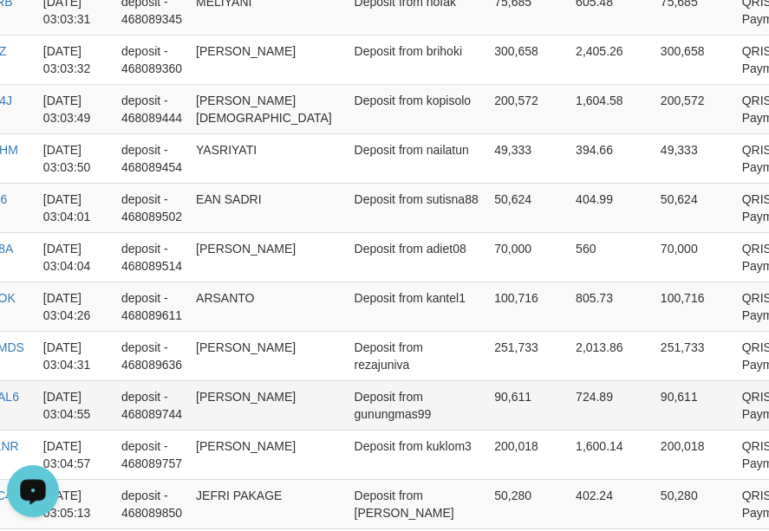
scroll to position [2810, 345]
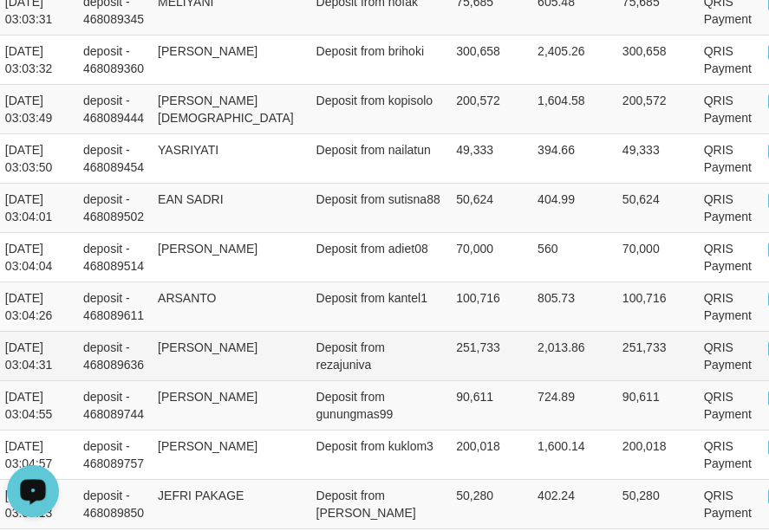
click at [329, 377] on td "Deposit from rezajuniva" at bounding box center [379, 355] width 140 height 49
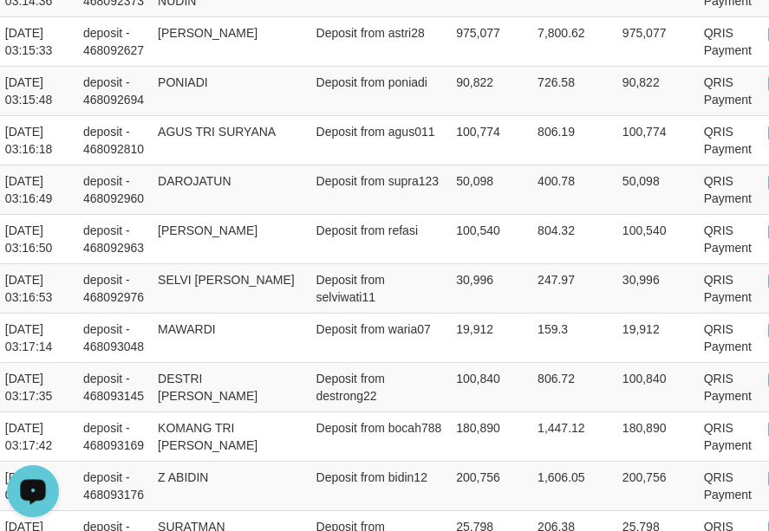
scroll to position [5317, 345]
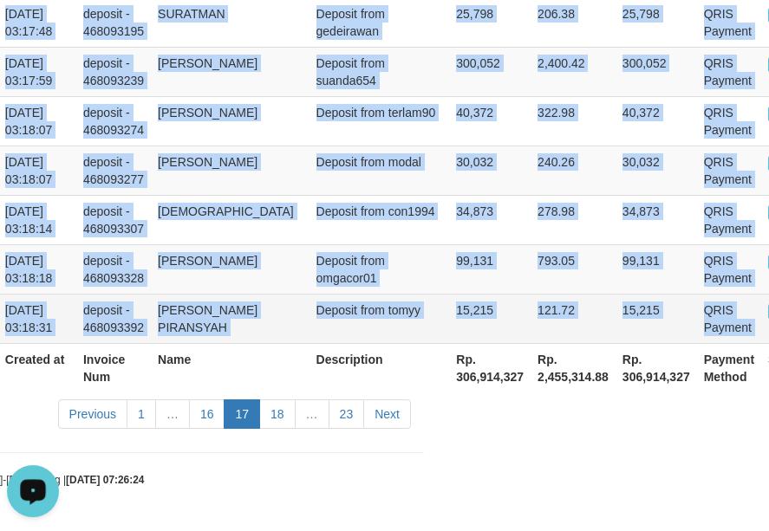
drag, startPoint x: 20, startPoint y: 298, endPoint x: 760, endPoint y: 327, distance: 740.9
copy tbody "OMTOGEL O08O250901_CK48MHX10OHGP4BKOLY [DATE] 02:58:13 deposit - 468087850 CEPY…"
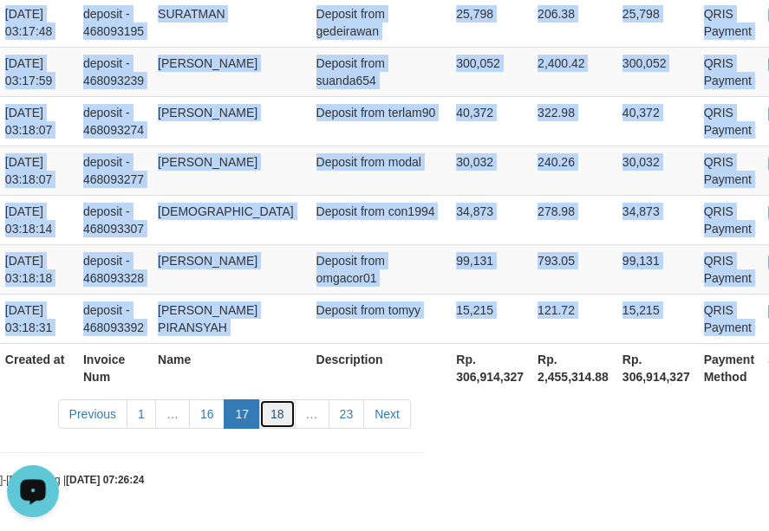
click at [278, 420] on link "18" at bounding box center [277, 414] width 36 height 29
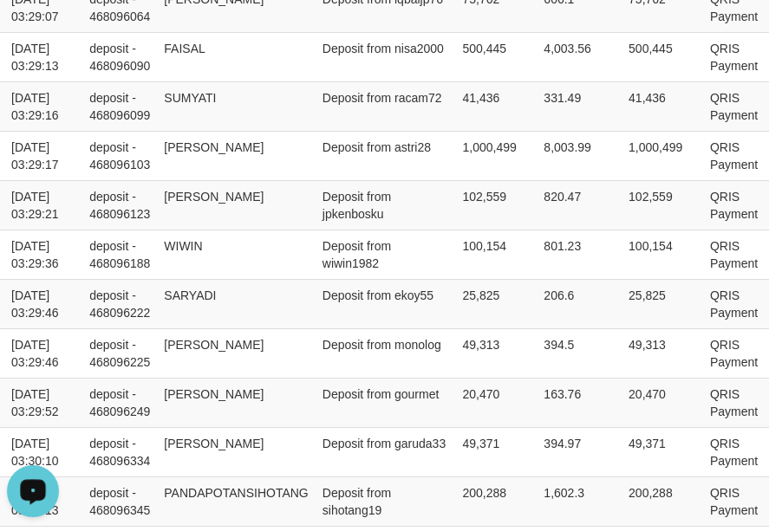
scroll to position [3585, 339]
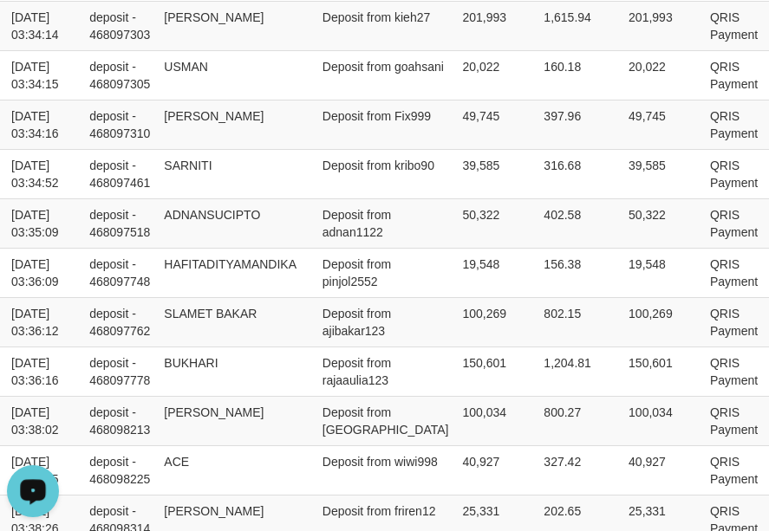
drag, startPoint x: 17, startPoint y: 383, endPoint x: 1147, endPoint y: 261, distance: 1136.1
copy table "Game Ref. Num Created at Invoice Num Name Description Net Amount Total Fee Amou…"
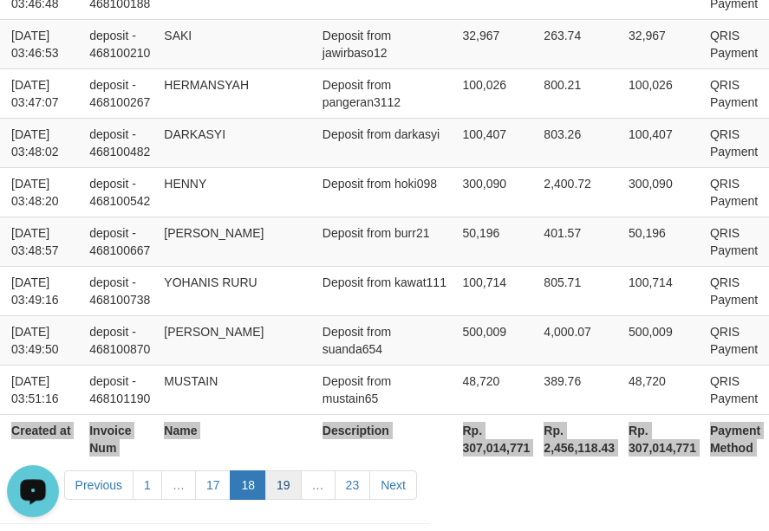
scroll to position [5317, 339]
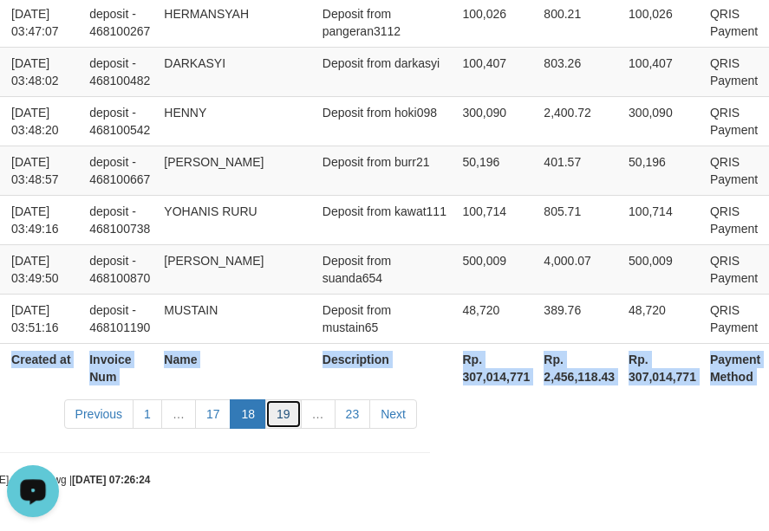
click at [290, 420] on link "19" at bounding box center [283, 414] width 36 height 29
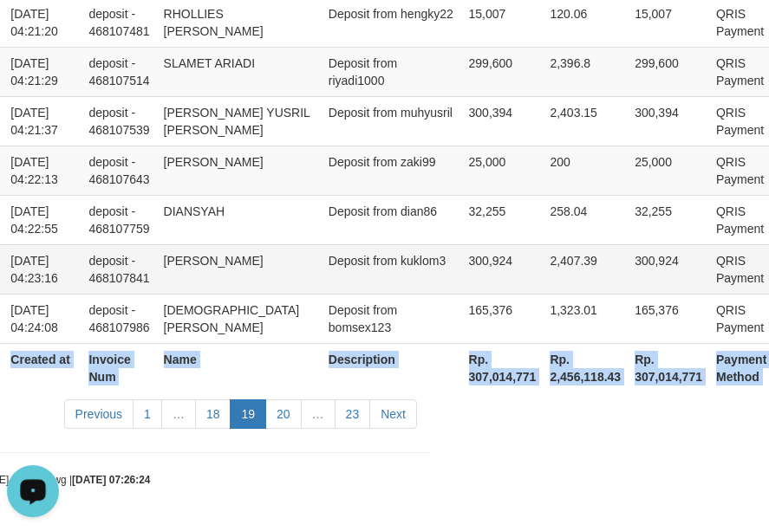
copy table "Game Ref. Num Created at Invoice Num Name Description Net Amount Total Fee Amou…"
click at [278, 418] on link "20" at bounding box center [283, 414] width 36 height 29
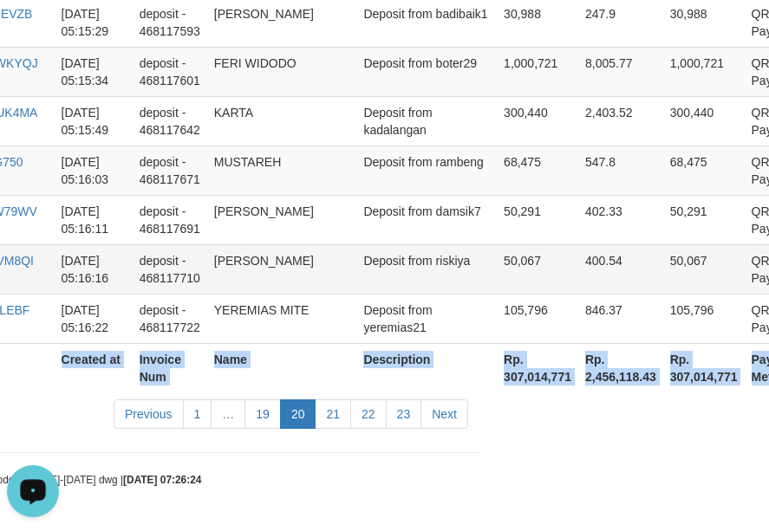
copy table "Game Ref. Num Created at Invoice Num Name Description Net Amount Total Fee Amou…"
click at [335, 418] on link "21" at bounding box center [333, 414] width 36 height 29
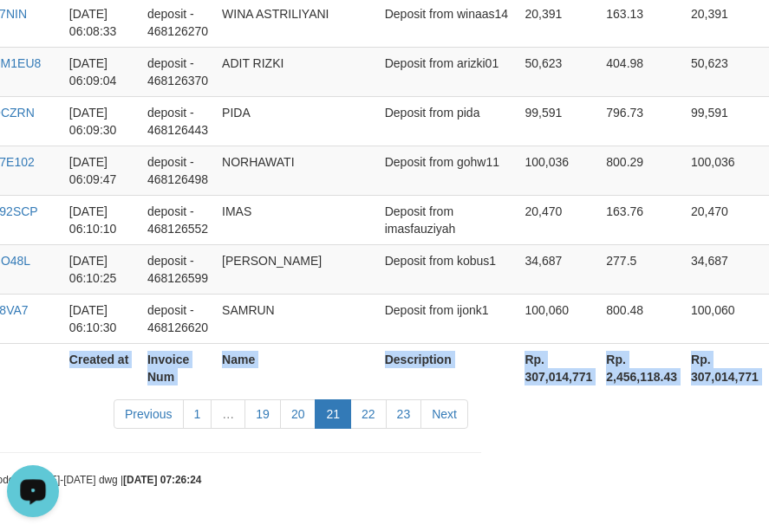
scroll to position [5317, 288]
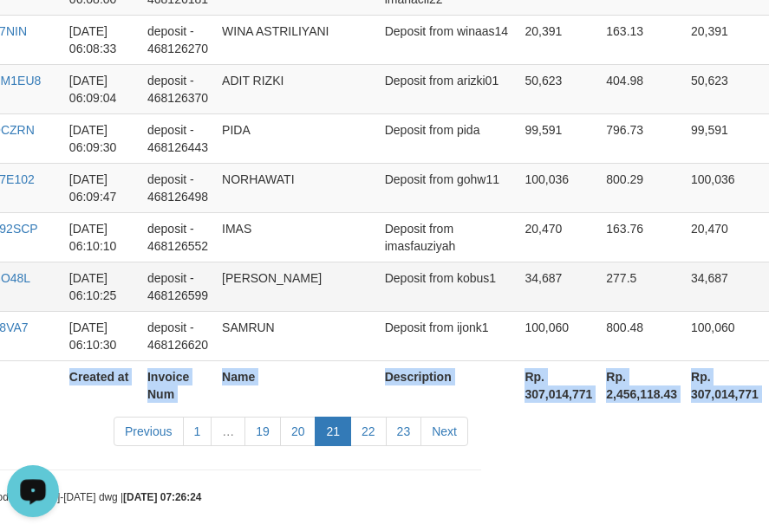
copy table "Game Ref. Num Created at Invoice Num Name Description Net Amount Total Fee Amou…"
click at [374, 417] on link "22" at bounding box center [368, 431] width 36 height 29
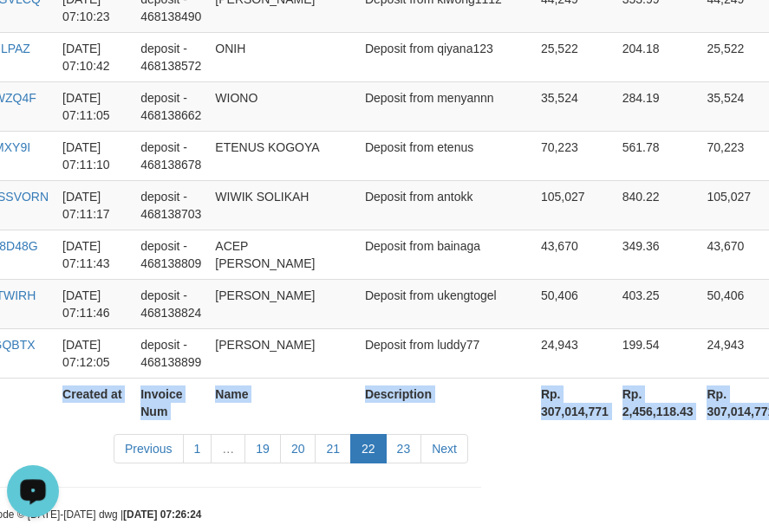
scroll to position [5352, 288]
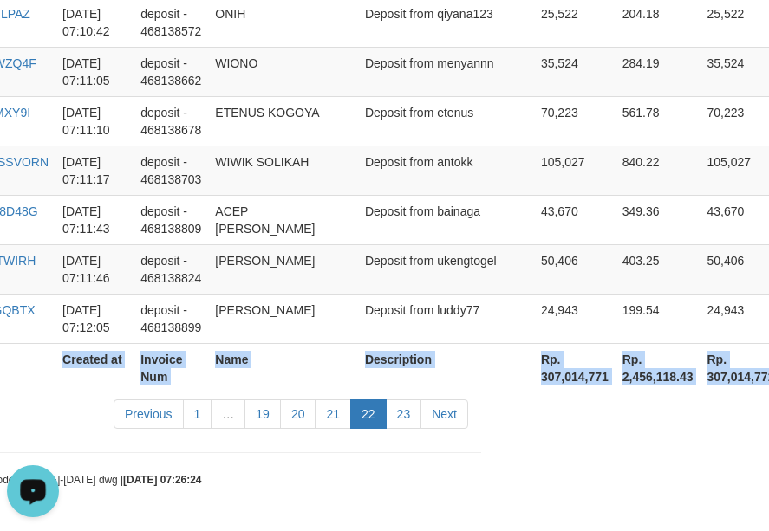
copy table "Game Ref. Num Created at Invoice Num Name Description Net Amount Total Fee Amou…"
click at [398, 415] on link "23" at bounding box center [404, 414] width 36 height 29
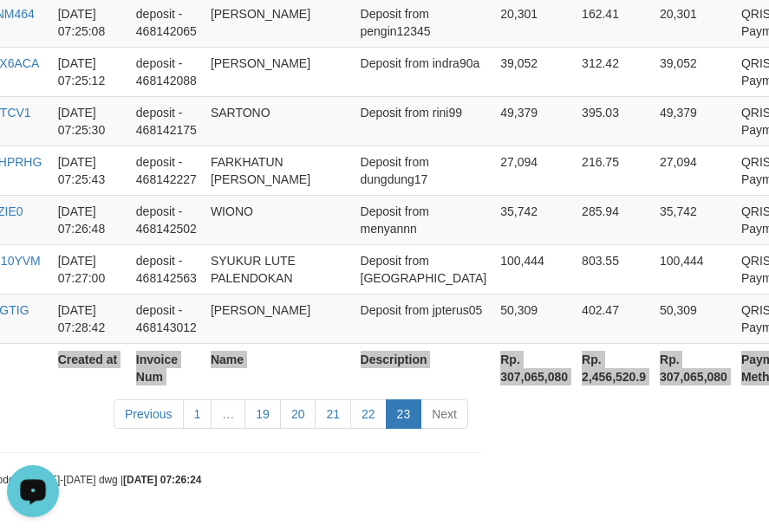
scroll to position [2402, 276]
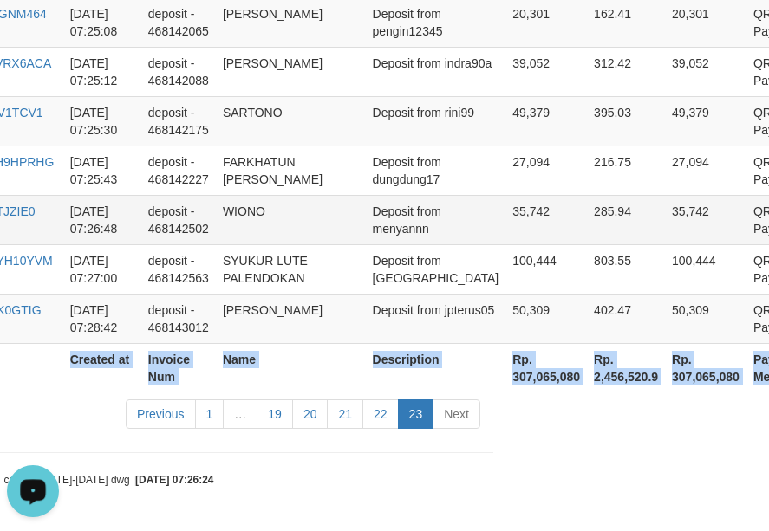
click at [274, 233] on td "WIONO" at bounding box center [291, 219] width 150 height 49
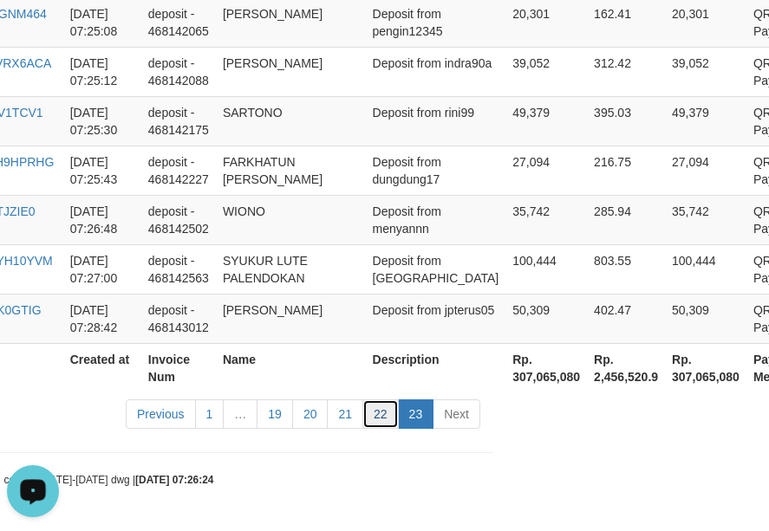
click at [381, 417] on link "22" at bounding box center [380, 414] width 36 height 29
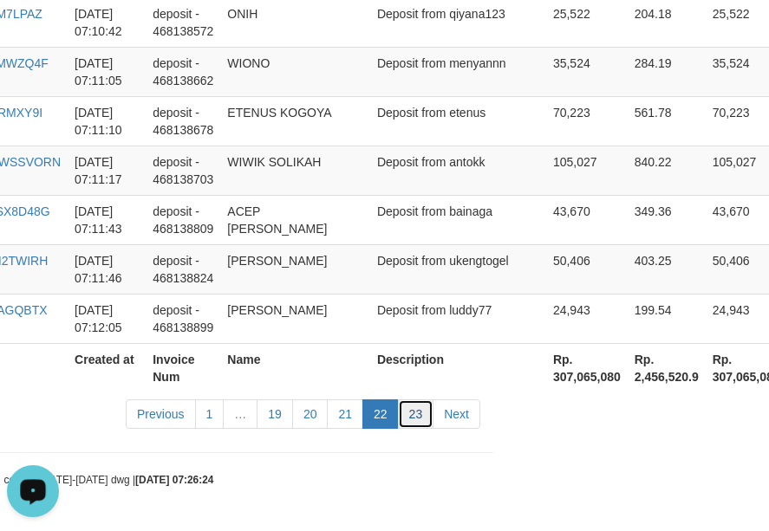
click at [413, 427] on link "23" at bounding box center [416, 414] width 36 height 29
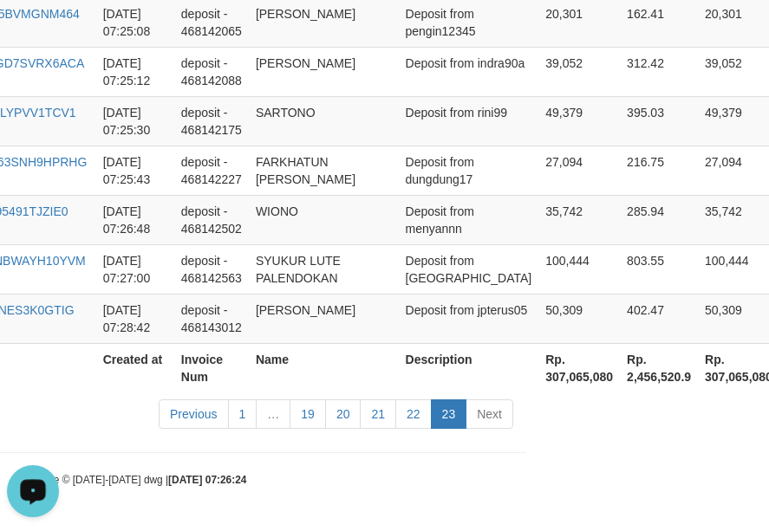
scroll to position [2402, 276]
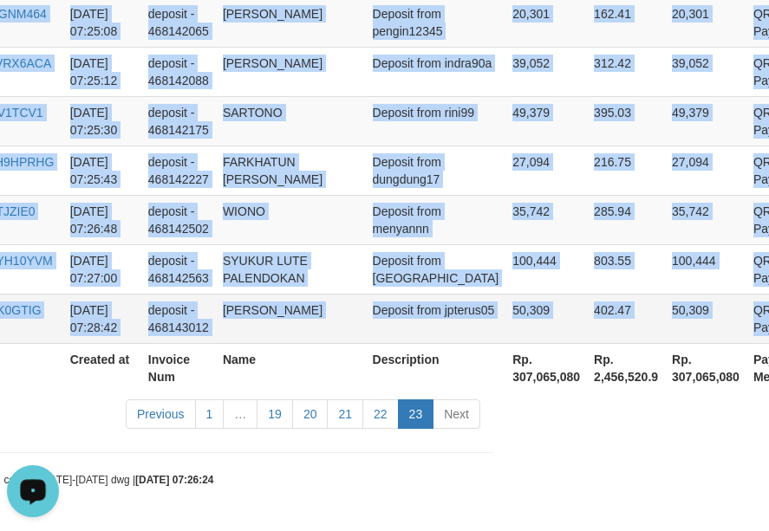
copy tbody "OMTOGEL O08O250901_CK4BE8ZIEA07AZ2TBQF [DATE] 07:12:17 deposit - 468138941 [PER…"
drag, startPoint x: 20, startPoint y: 391, endPoint x: 751, endPoint y: 312, distance: 735.0
click at [366, 105] on td "Deposit from rini99" at bounding box center [436, 120] width 140 height 49
